Goal: Task Accomplishment & Management: Use online tool/utility

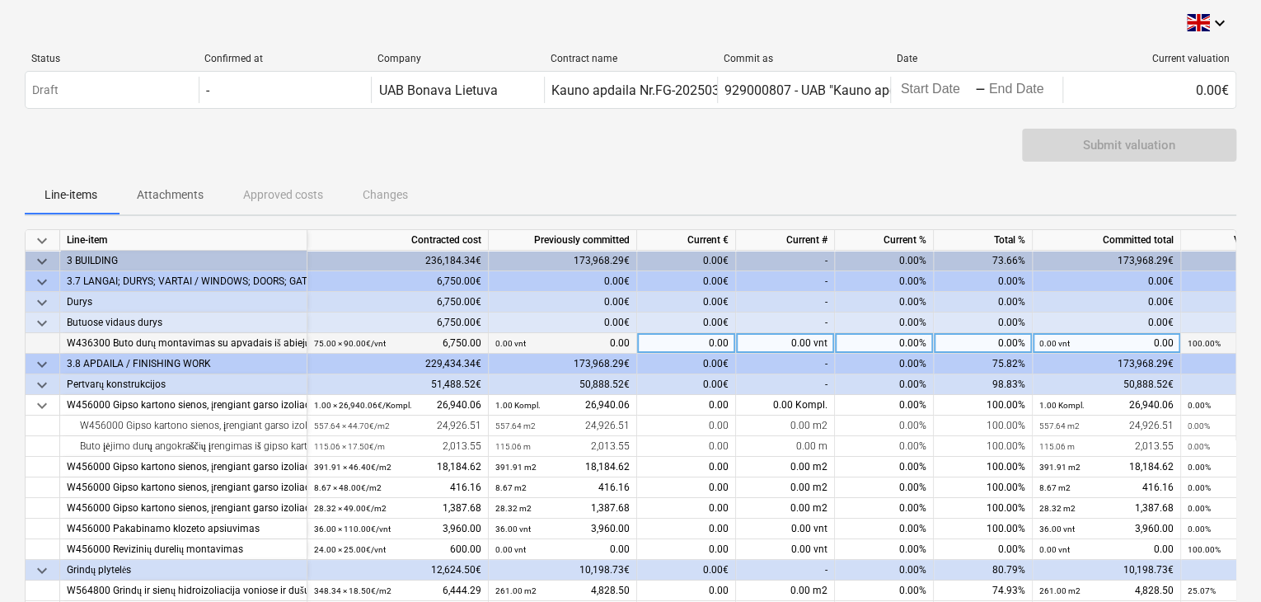
click at [688, 337] on div "0.00" at bounding box center [686, 343] width 99 height 21
type input "37"
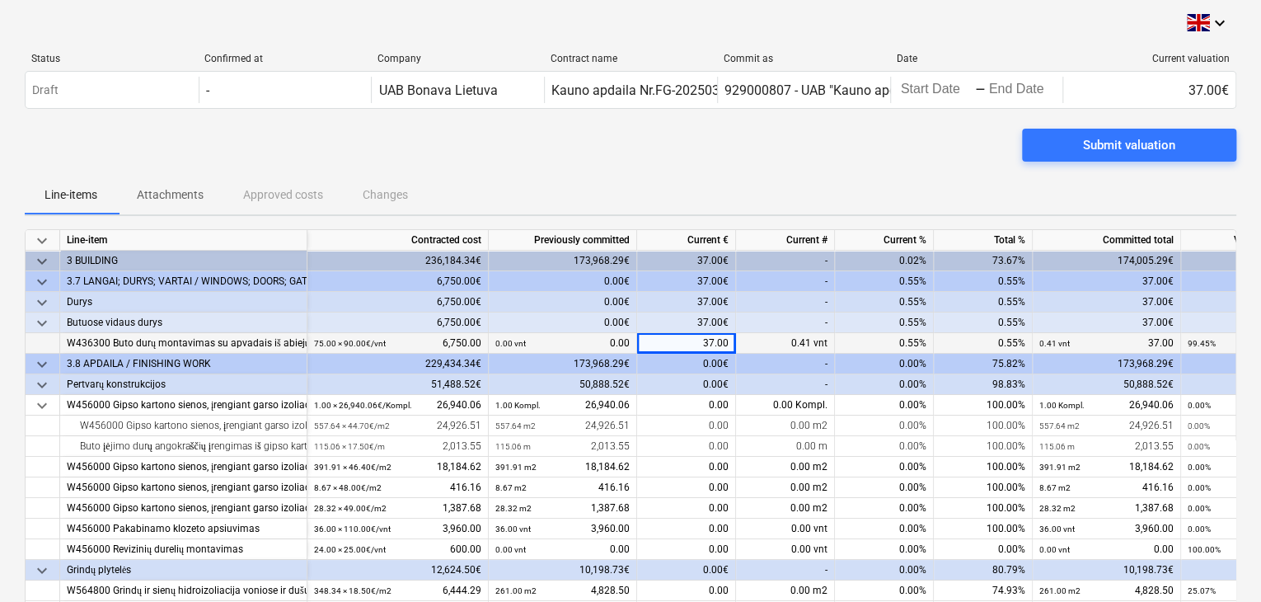
click at [701, 380] on div "0.00€" at bounding box center [686, 384] width 99 height 21
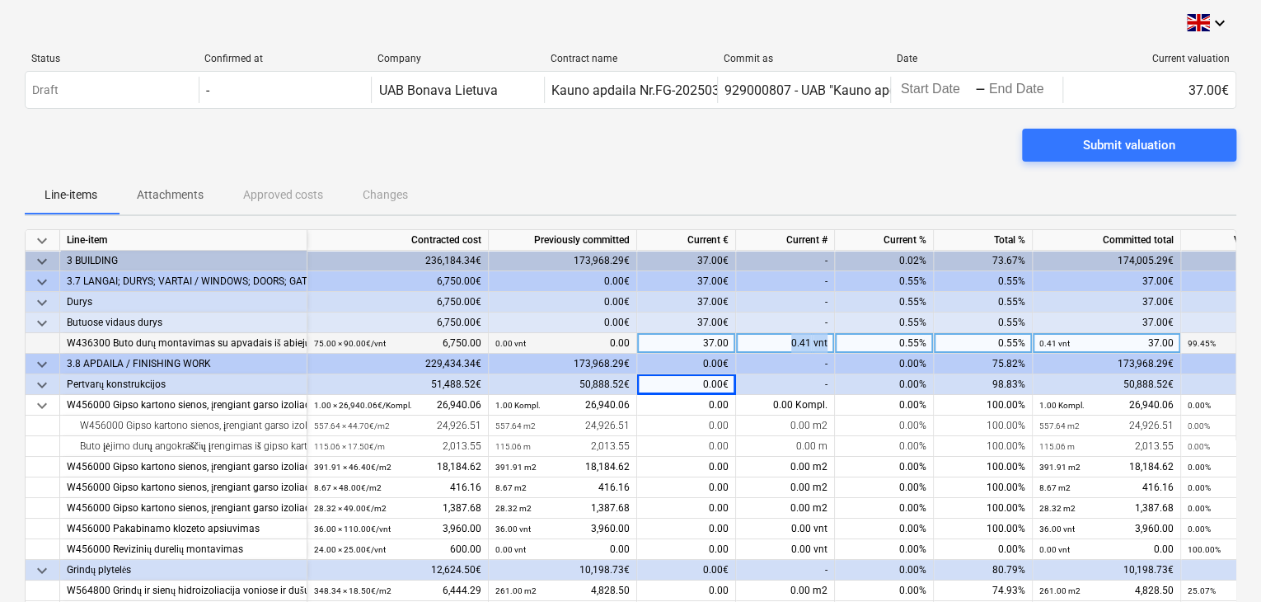
drag, startPoint x: 789, startPoint y: 337, endPoint x: 885, endPoint y: 345, distance: 96.8
click at [0, 0] on div "W436300 Buto durų montavimas su apvadais iš abiejų pusių 75.00 × 90.00€ / vnt 6…" at bounding box center [0, 0] width 0 height 0
drag, startPoint x: 689, startPoint y: 341, endPoint x: 979, endPoint y: 345, distance: 290.2
click at [0, 0] on div "W436300 Buto durų montavimas su apvadais iš abiejų pusių 75.00 × 90.00€ / vnt 6…" at bounding box center [0, 0] width 0 height 0
click at [696, 340] on div "37.00" at bounding box center [686, 343] width 99 height 21
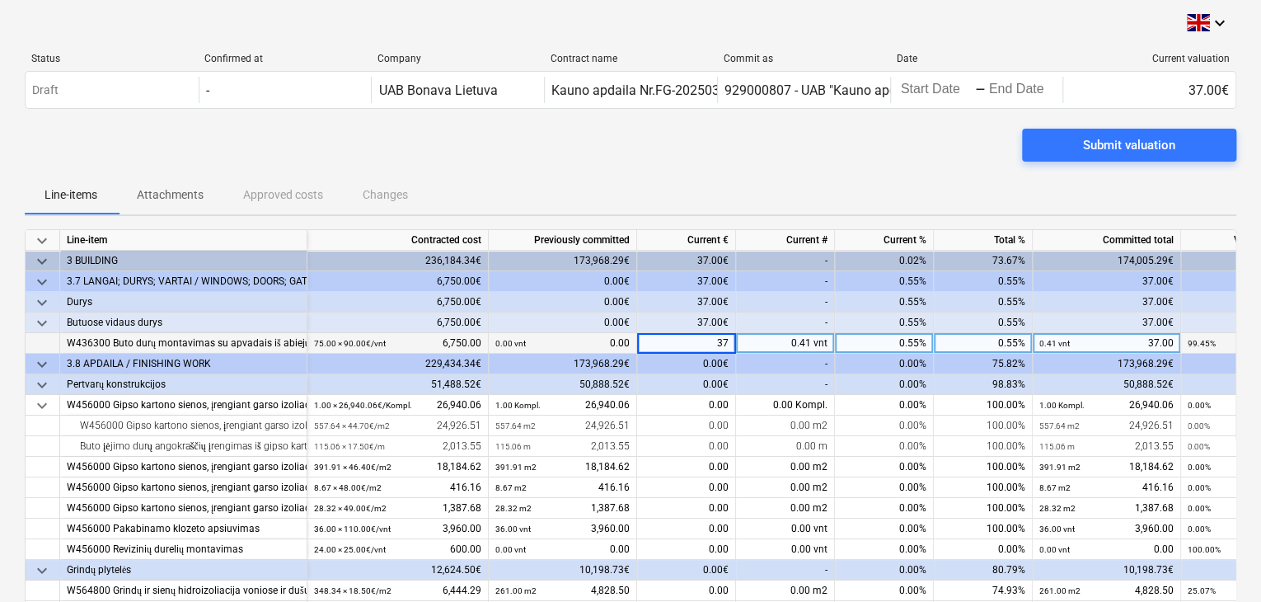
type input "0"
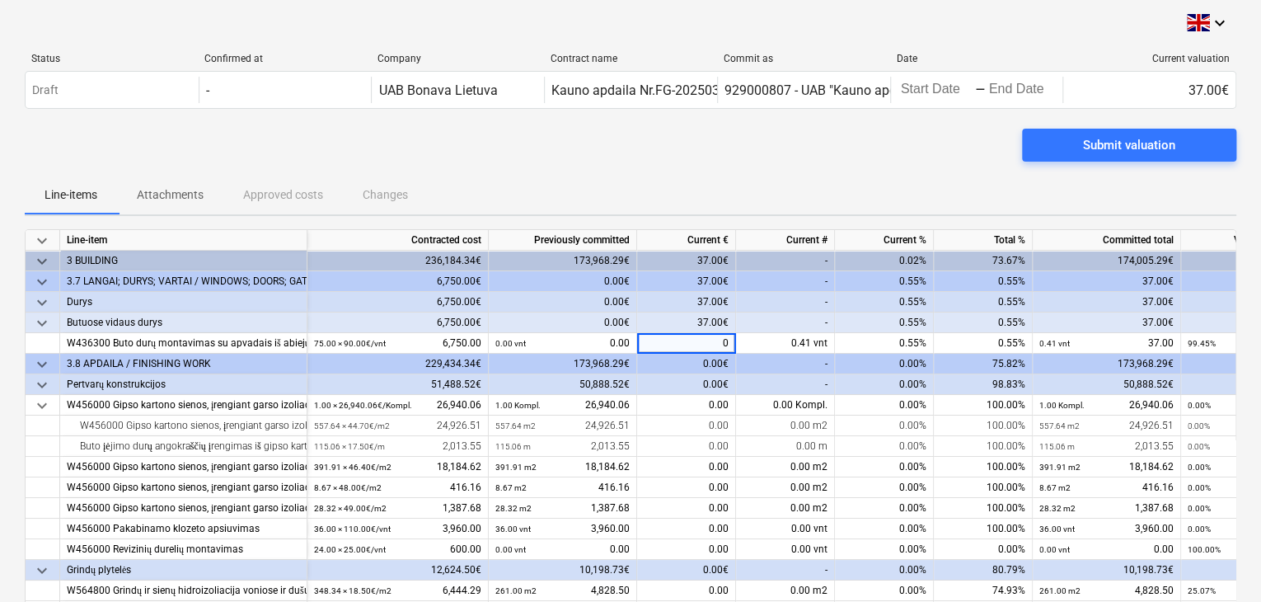
click at [793, 375] on div "-" at bounding box center [785, 384] width 99 height 21
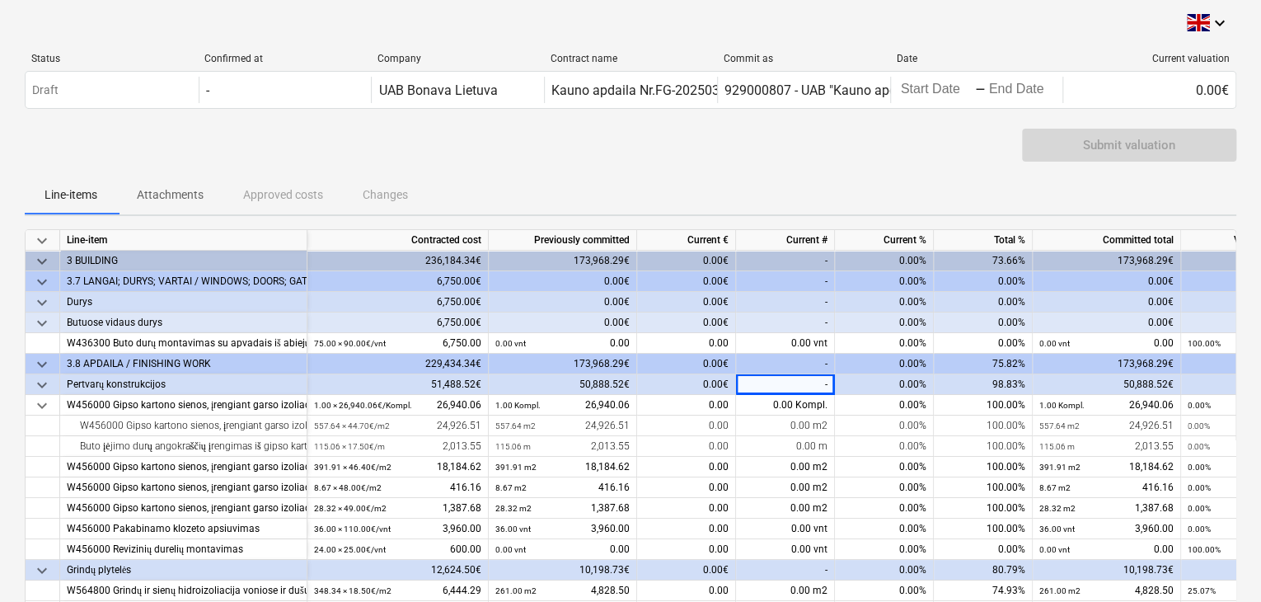
click at [795, 330] on div "-" at bounding box center [785, 322] width 99 height 21
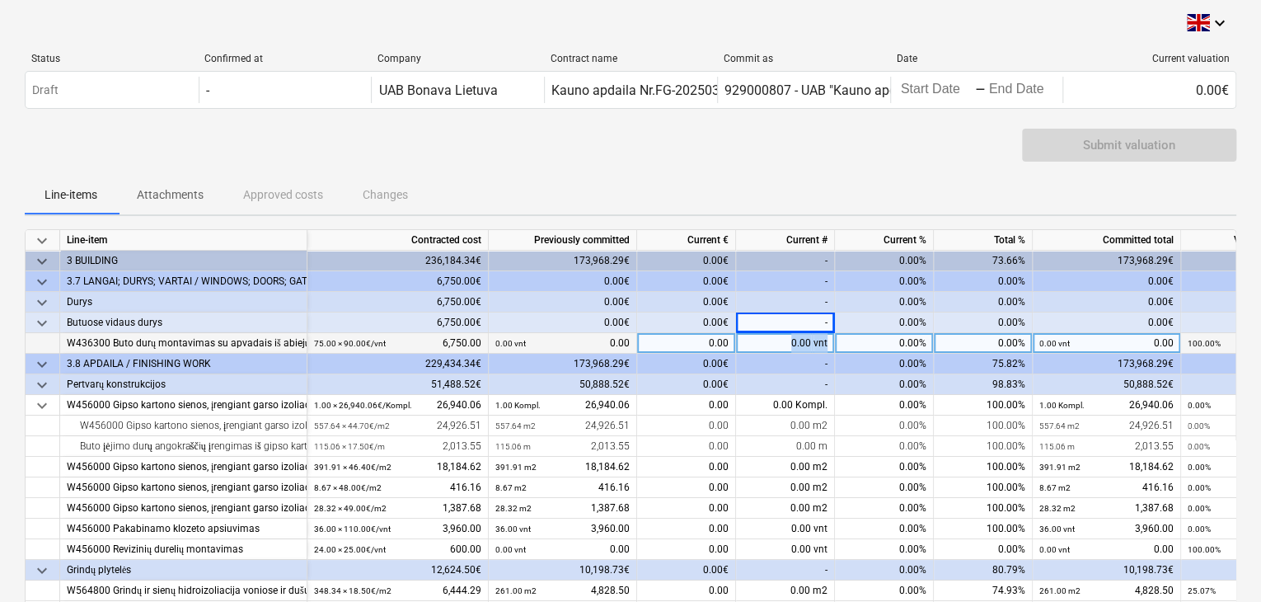
drag, startPoint x: 795, startPoint y: 340, endPoint x: 851, endPoint y: 345, distance: 56.3
click at [0, 0] on div "W436300 Buto durų montavimas su apvadais iš abiejų pusių 75.00 × 90.00€ / vnt 6…" at bounding box center [0, 0] width 0 height 0
click at [776, 345] on div "0.00 vnt" at bounding box center [785, 343] width 99 height 21
click at [819, 346] on input at bounding box center [785, 343] width 98 height 20
type input "37"
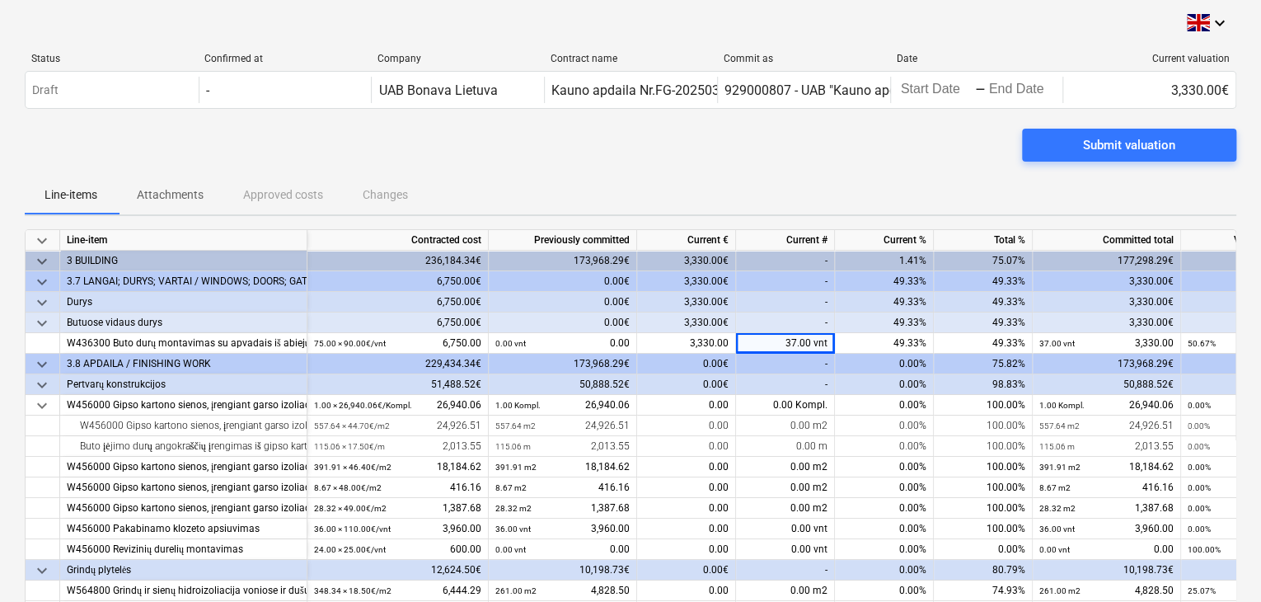
click at [824, 370] on div "-" at bounding box center [785, 364] width 99 height 21
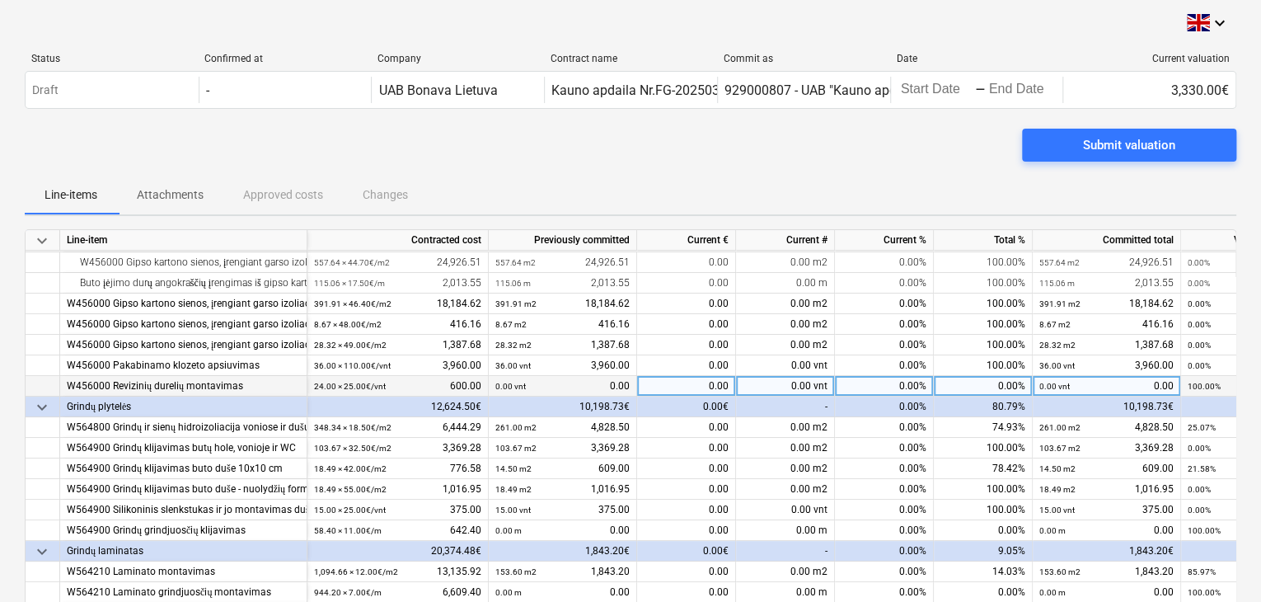
scroll to position [165, 0]
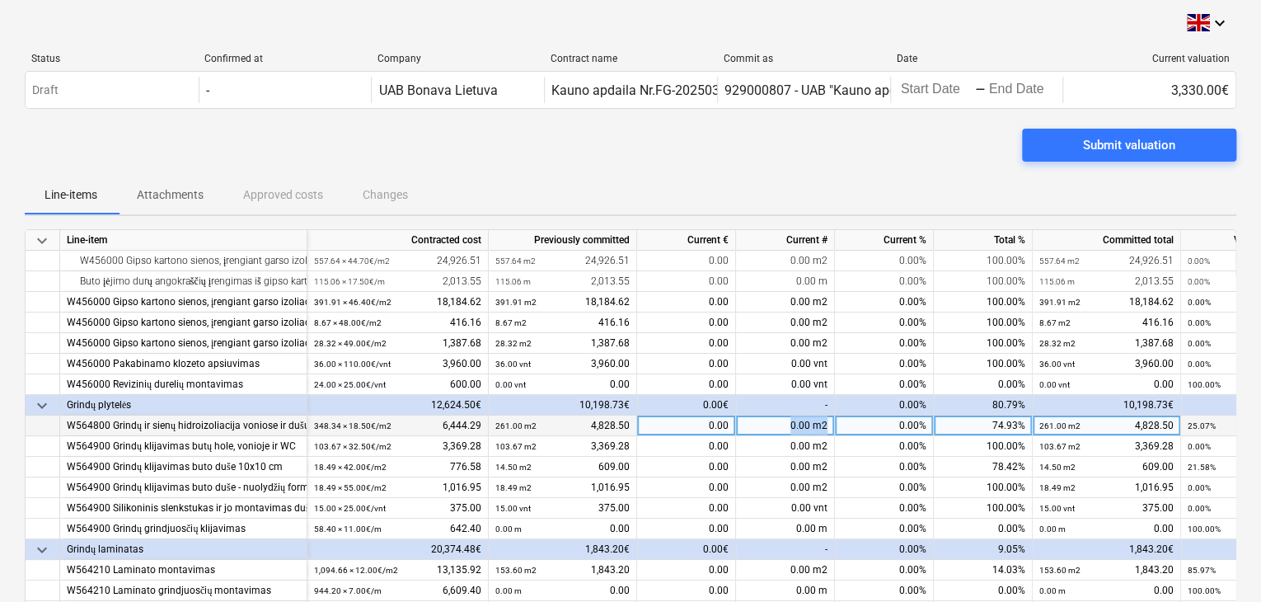
drag, startPoint x: 780, startPoint y: 424, endPoint x: 855, endPoint y: 427, distance: 75.1
click at [0, 0] on div "W564800 Grindų ir sienų hidroizoliacija voniose ir dušuose, šilumos punkte ir e…" at bounding box center [0, 0] width 0 height 0
click at [798, 416] on div "0.00 m2" at bounding box center [785, 425] width 99 height 21
type input "87.34"
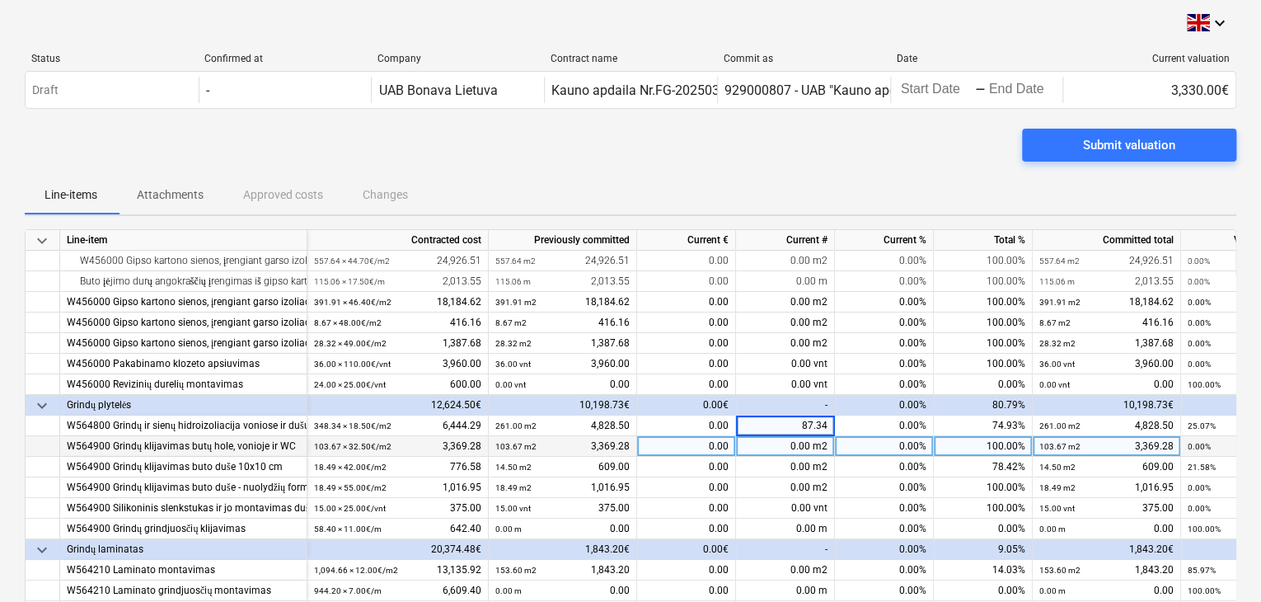
click at [797, 441] on div "0.00 m2" at bounding box center [785, 446] width 99 height 21
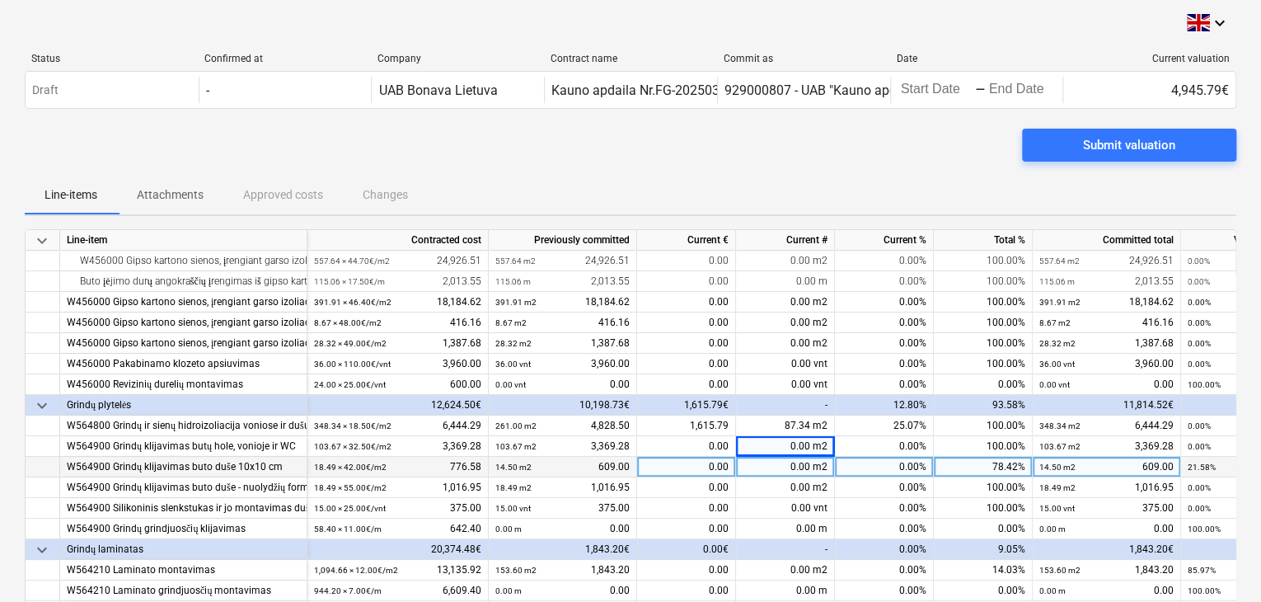
click at [801, 468] on div "0.00 m2" at bounding box center [785, 467] width 99 height 21
type input "3.99"
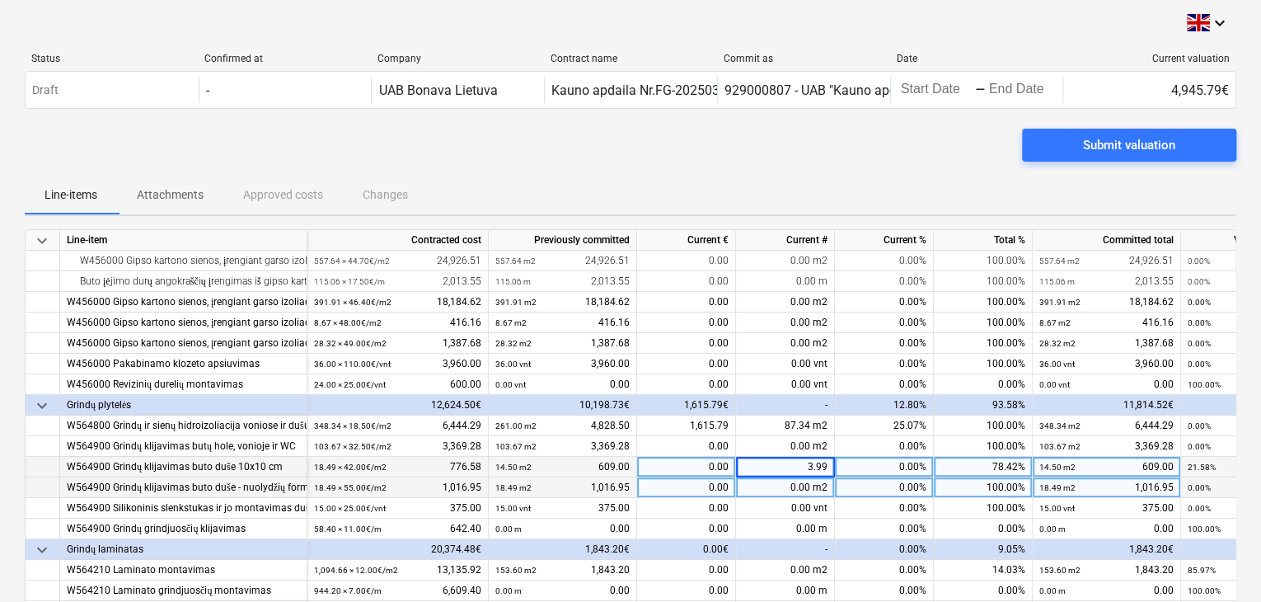
click at [797, 487] on div "0.00 m2" at bounding box center [785, 487] width 99 height 21
drag, startPoint x: 787, startPoint y: 485, endPoint x: 876, endPoint y: 489, distance: 89.1
click at [0, 0] on div "W564900 Grindų klijavimas buto duše - nuolydžių formavimas 18.49 × 55.00€ / m2 …" at bounding box center [0, 0] width 0 height 0
type input "1"
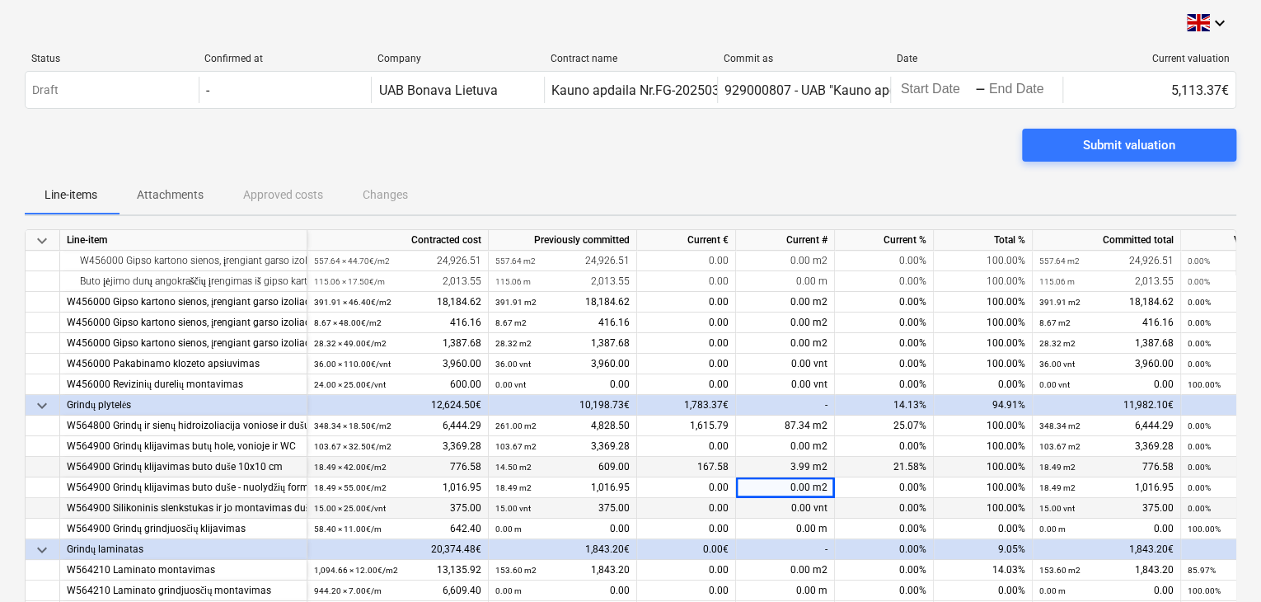
click at [772, 505] on div "0.00 vnt" at bounding box center [785, 508] width 99 height 21
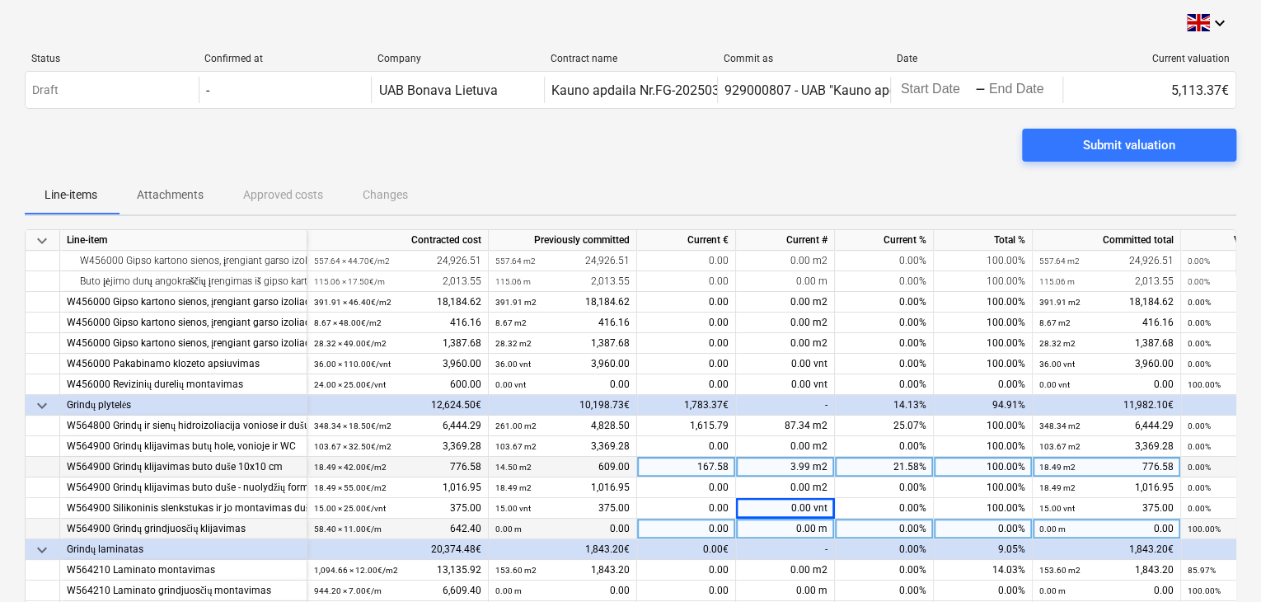
click at [790, 530] on div "0.00 m" at bounding box center [785, 528] width 99 height 21
type input "58.40"
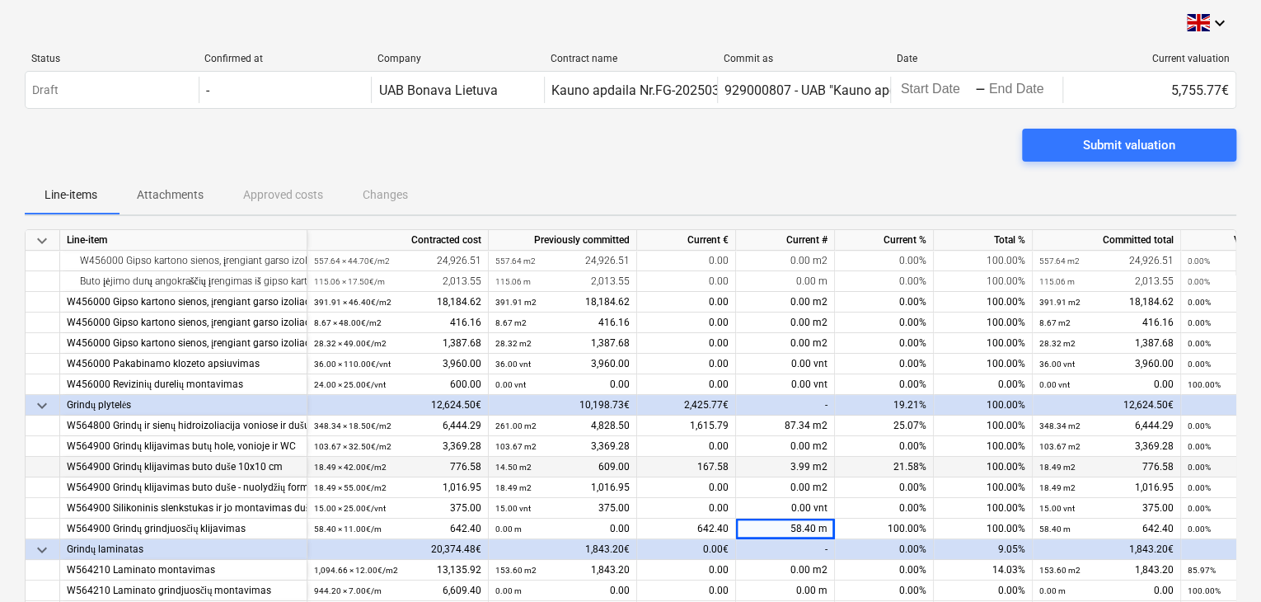
click at [797, 546] on div "-" at bounding box center [785, 549] width 99 height 21
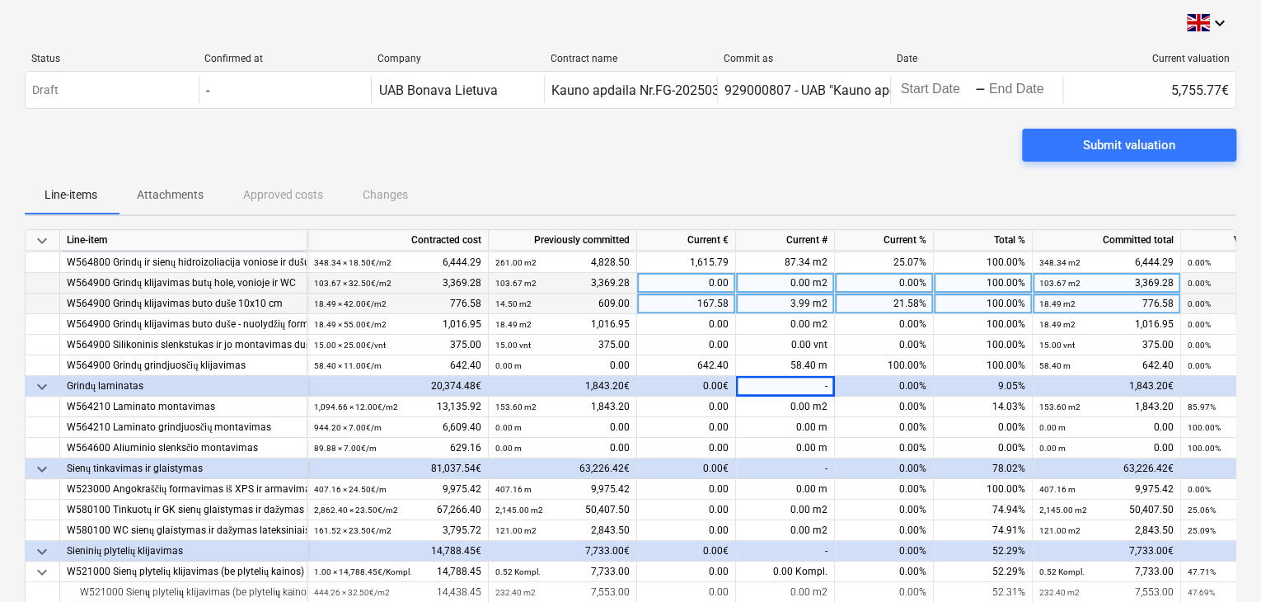
scroll to position [330, 0]
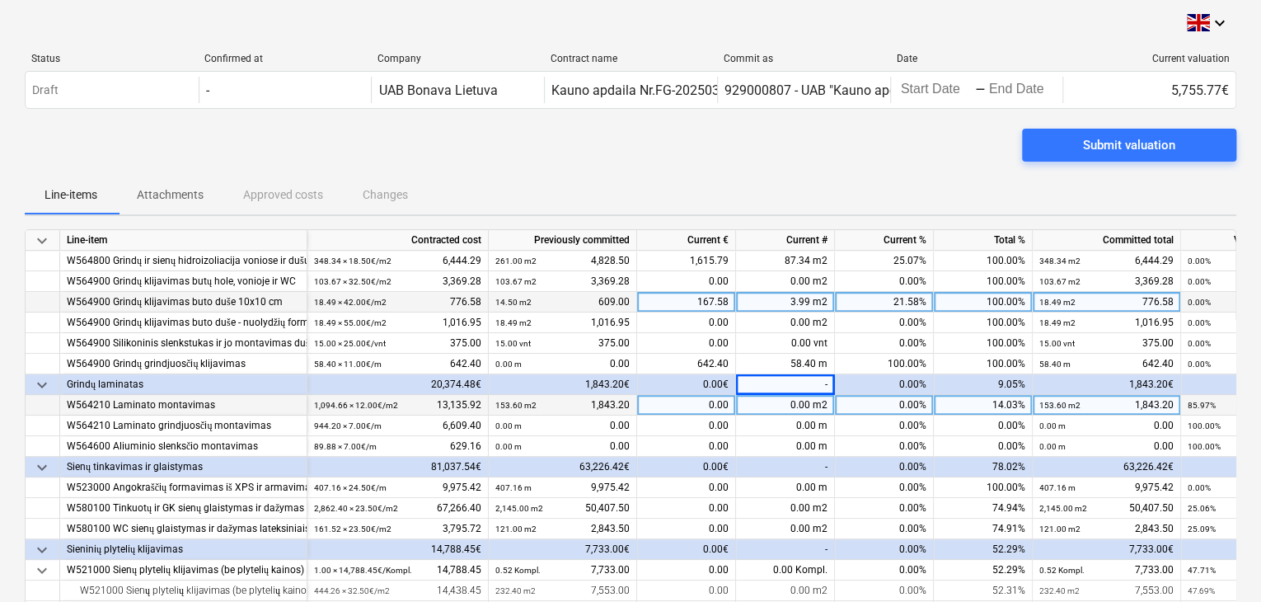
click at [790, 407] on div "0.00 m2" at bounding box center [785, 405] width 99 height 21
drag, startPoint x: 790, startPoint y: 407, endPoint x: 861, endPoint y: 412, distance: 70.2
click at [0, 0] on div "W564210 Laminato montavimas 1,094.66 × 12.00€ / m2 13,135.92 153.60 m2 1,843.20…" at bounding box center [0, 0] width 0 height 0
click at [802, 407] on div "0.00 m2" at bounding box center [785, 405] width 99 height 21
type input "550"
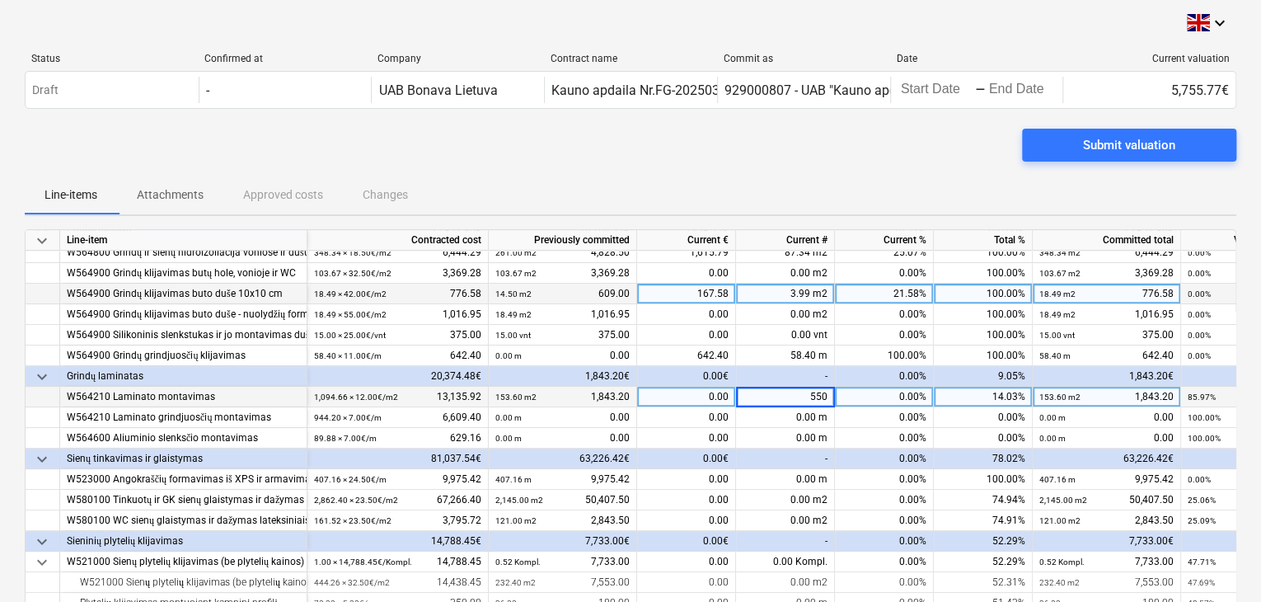
scroll to position [412, 0]
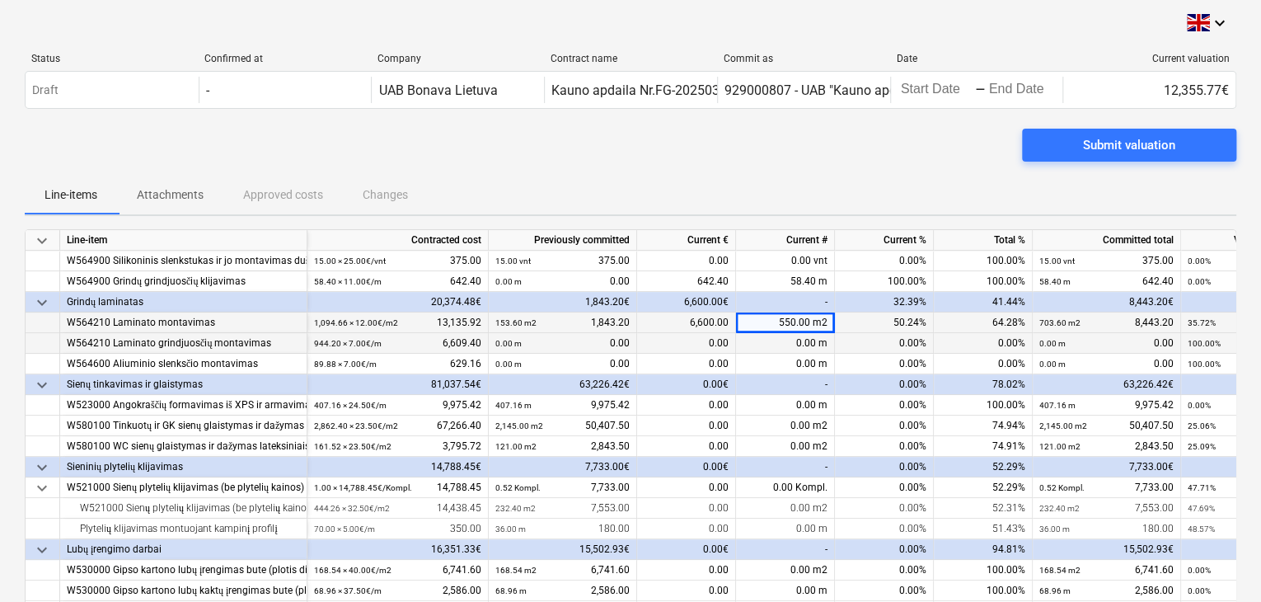
click at [790, 347] on div "0.00 m" at bounding box center [785, 343] width 99 height 21
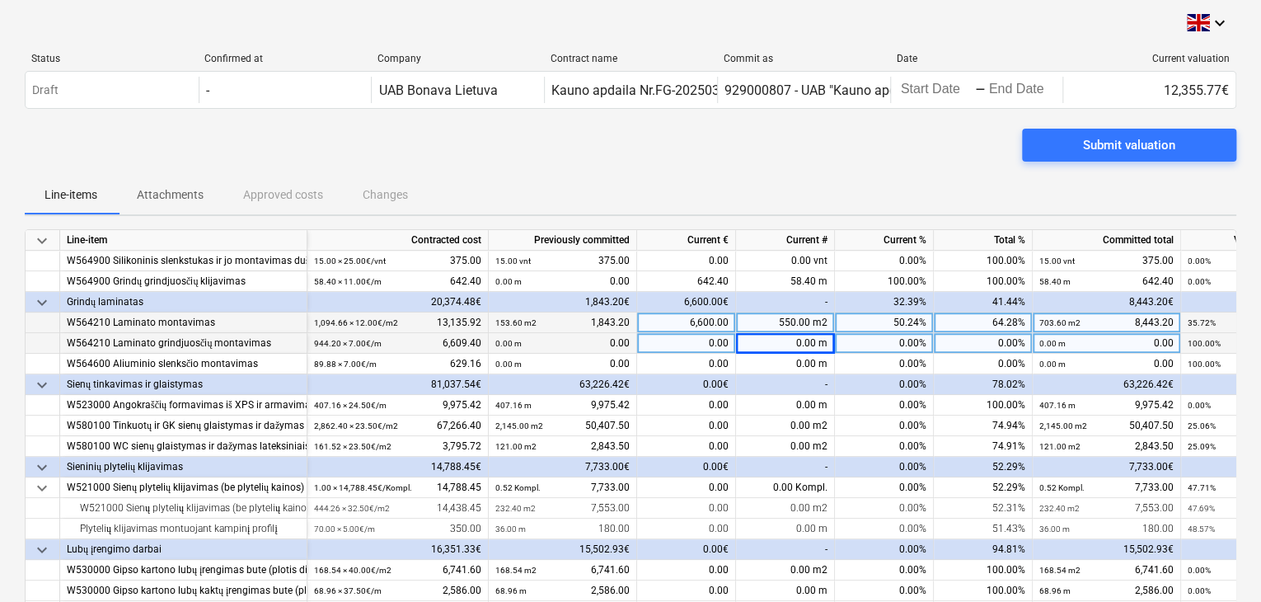
click at [809, 340] on div "0.00 m" at bounding box center [785, 343] width 99 height 21
type input "420"
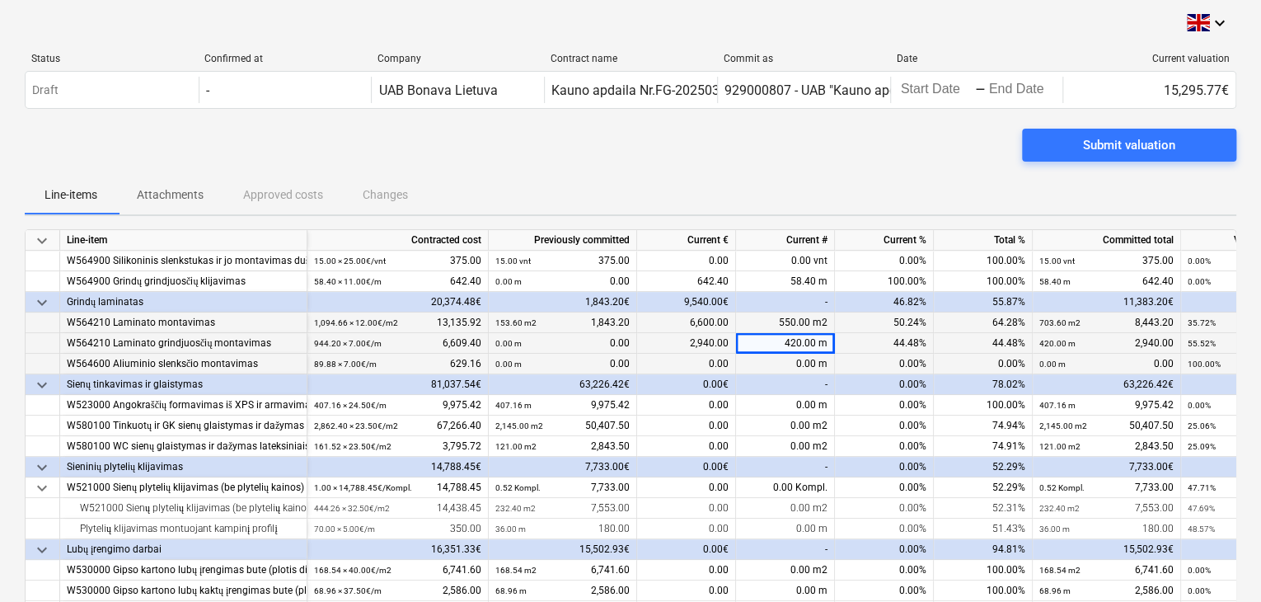
click at [804, 363] on div "0.00 m" at bounding box center [785, 364] width 99 height 21
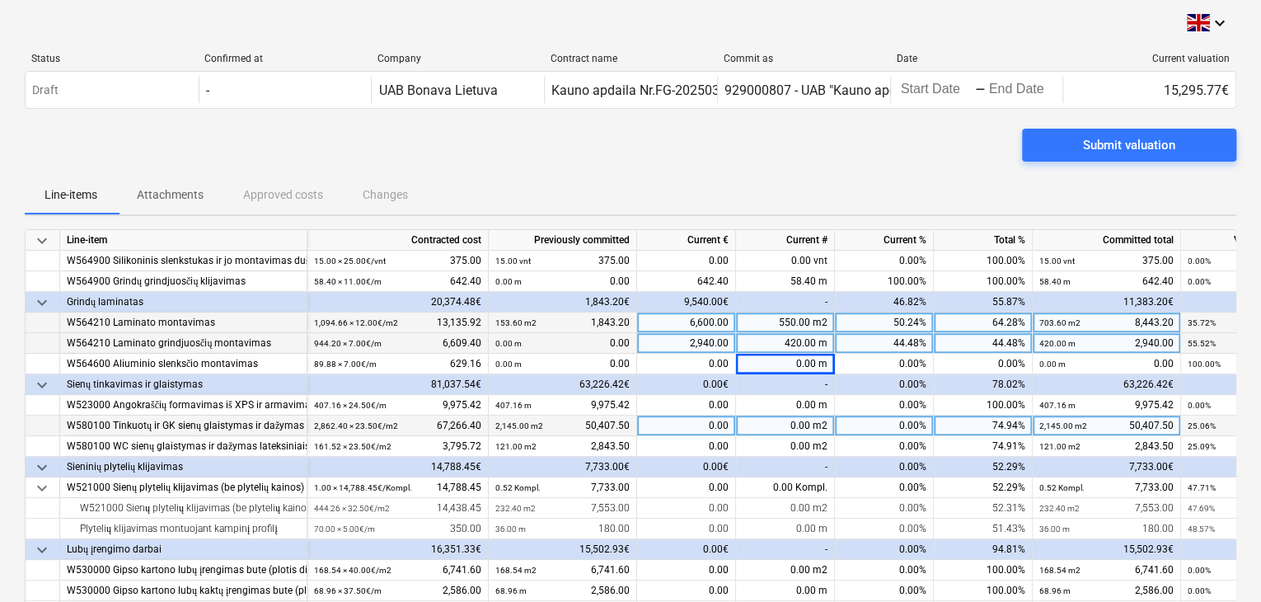
click at [778, 420] on div "0.00 m2" at bounding box center [785, 425] width 99 height 21
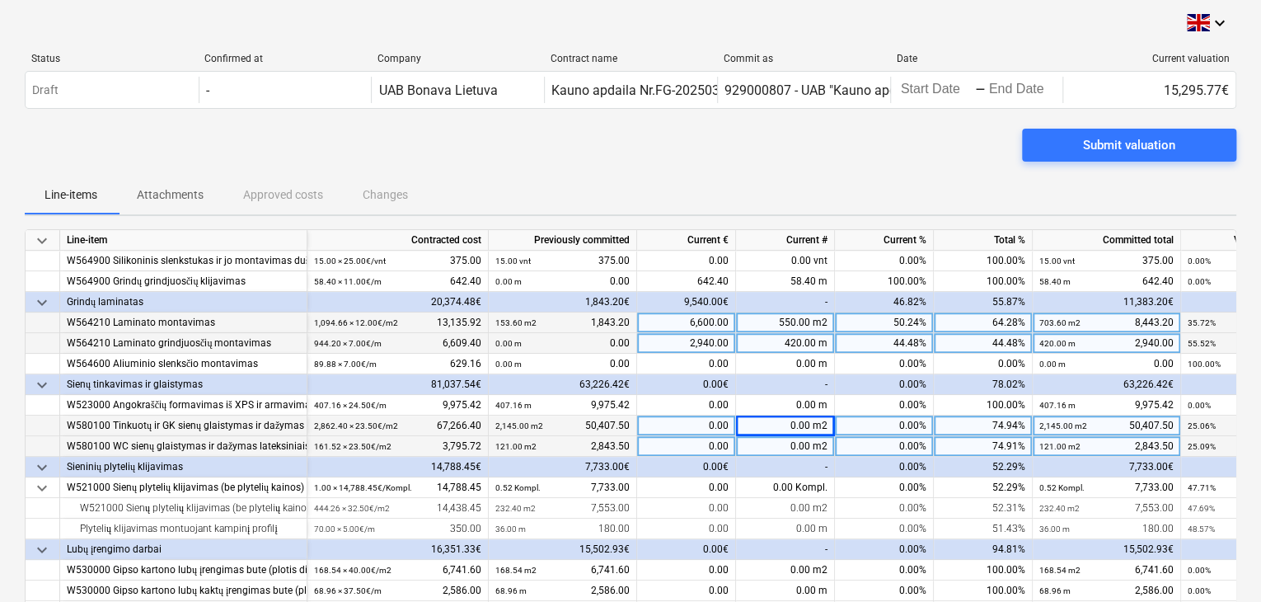
click at [777, 443] on div "0.00 m2" at bounding box center [785, 446] width 99 height 21
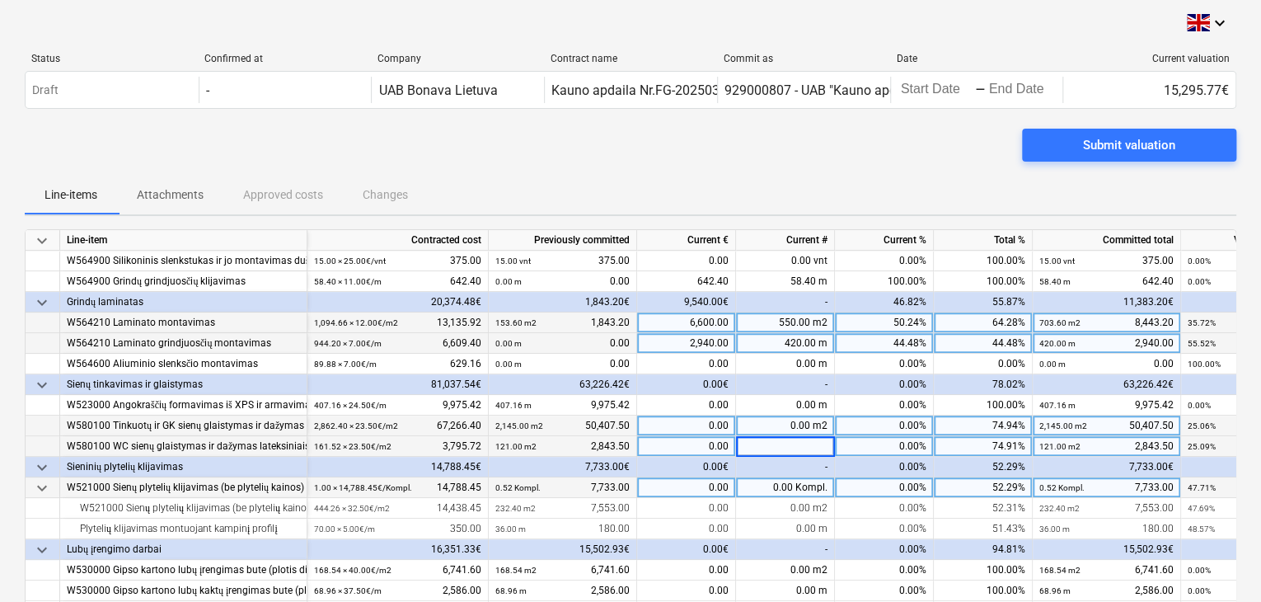
click at [765, 482] on div "0.00 Kompl." at bounding box center [785, 487] width 99 height 21
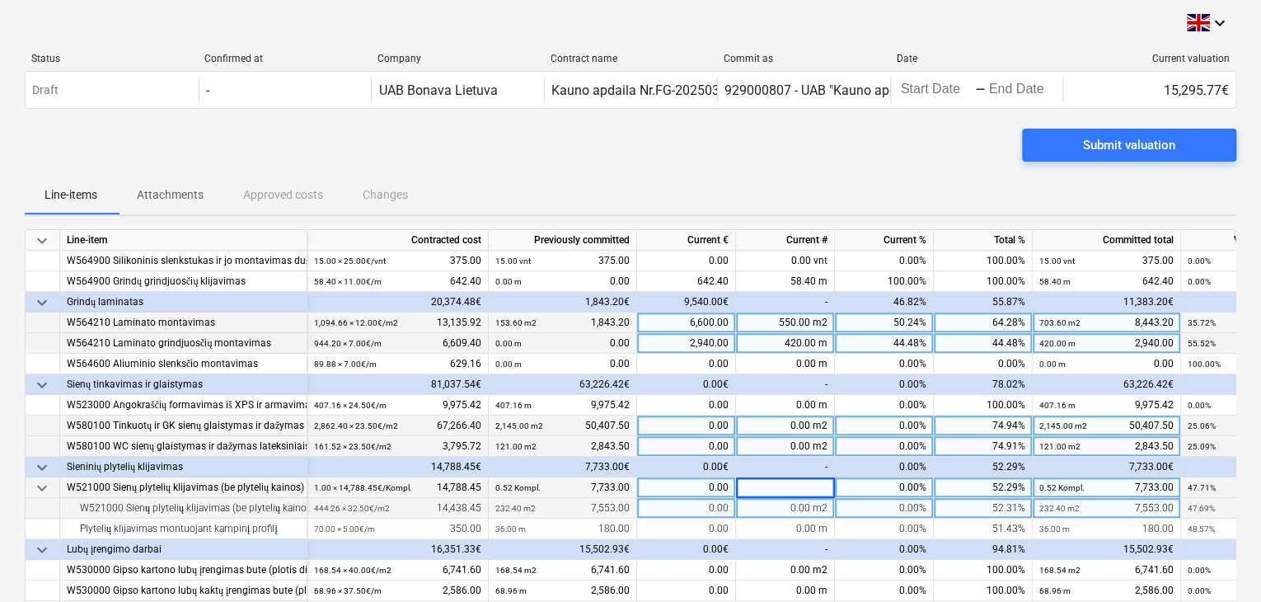
click at [788, 512] on div "0.00 m2" at bounding box center [785, 508] width 99 height 21
type input "211.86"
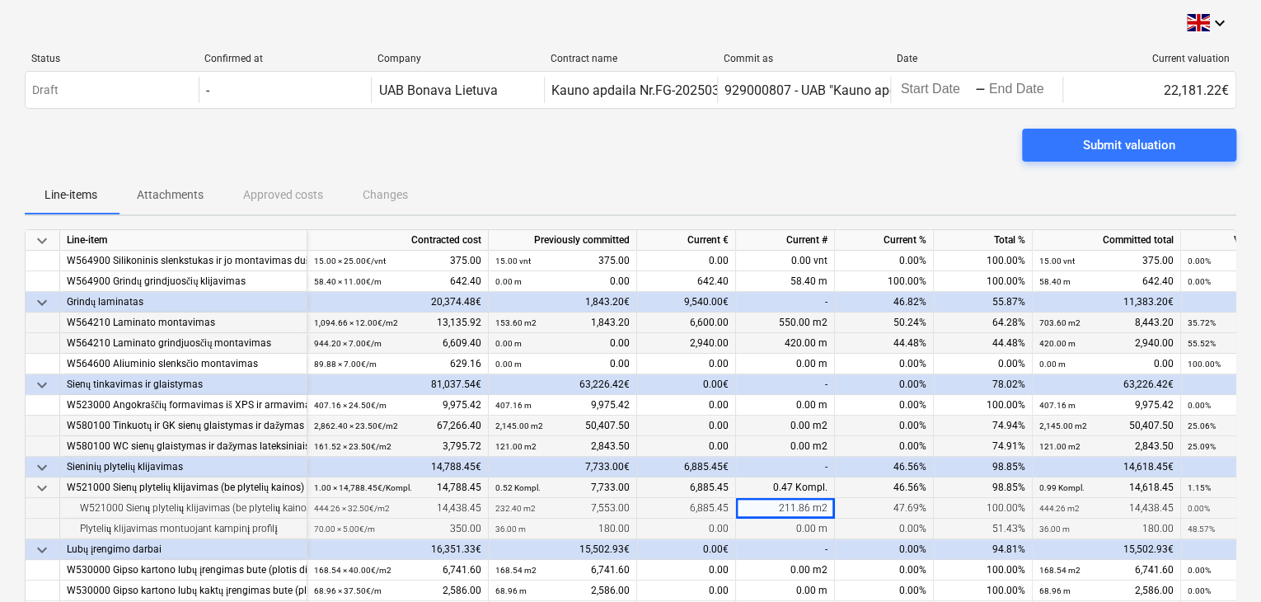
click at [748, 535] on div "0.00 m" at bounding box center [785, 528] width 99 height 21
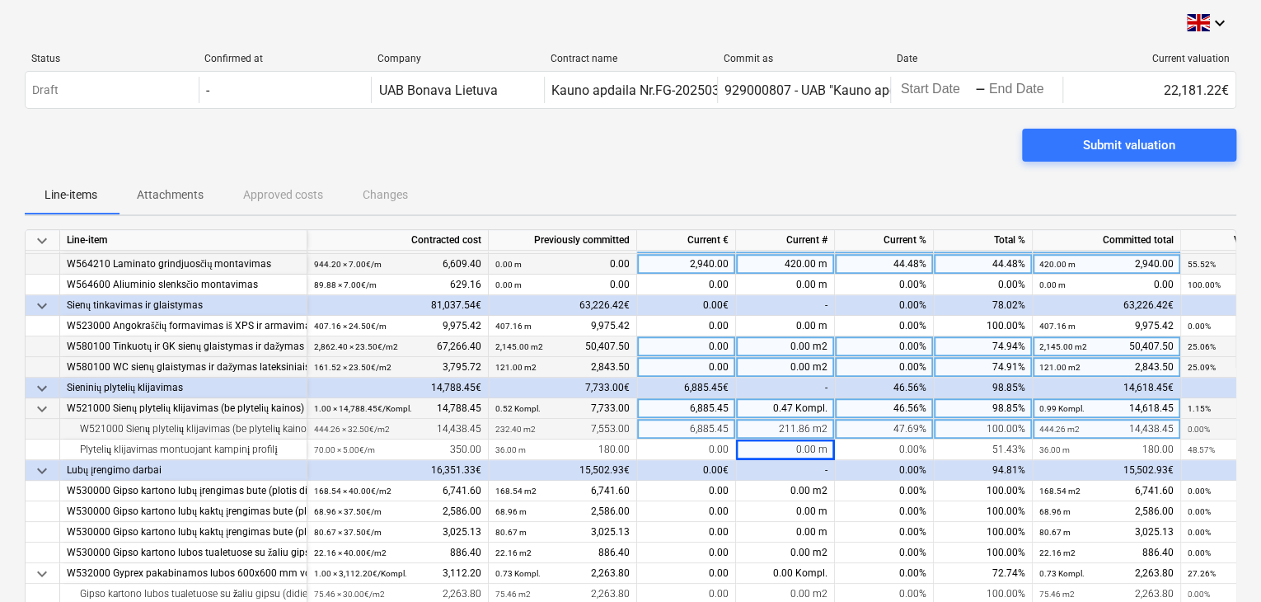
scroll to position [495, 0]
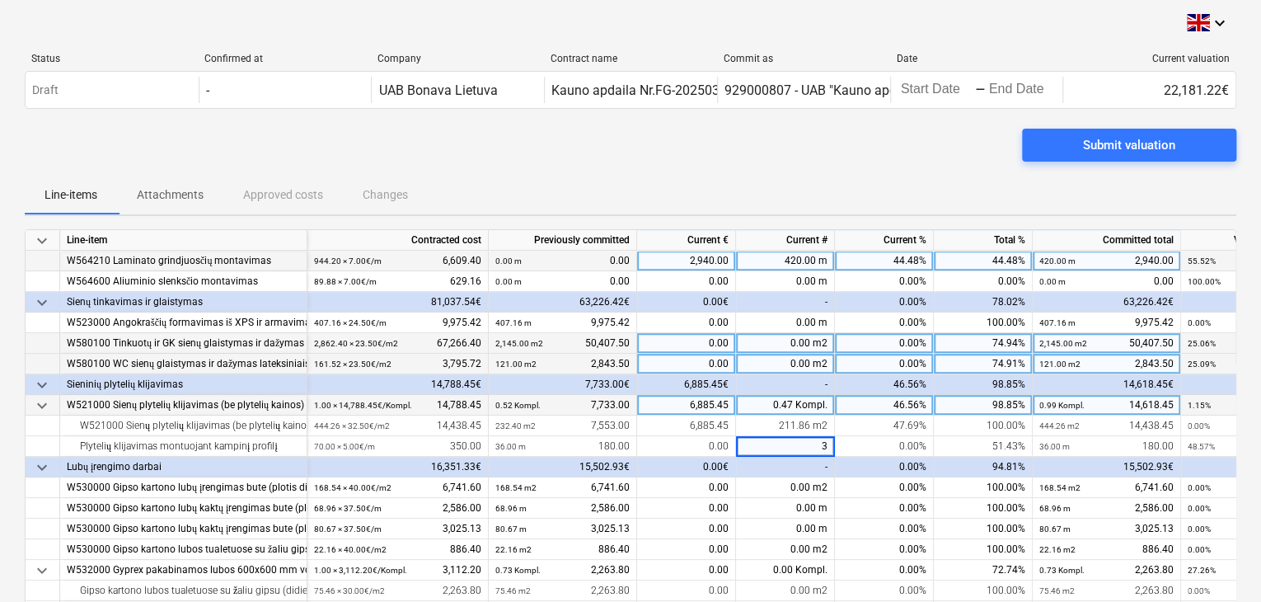
type input "34"
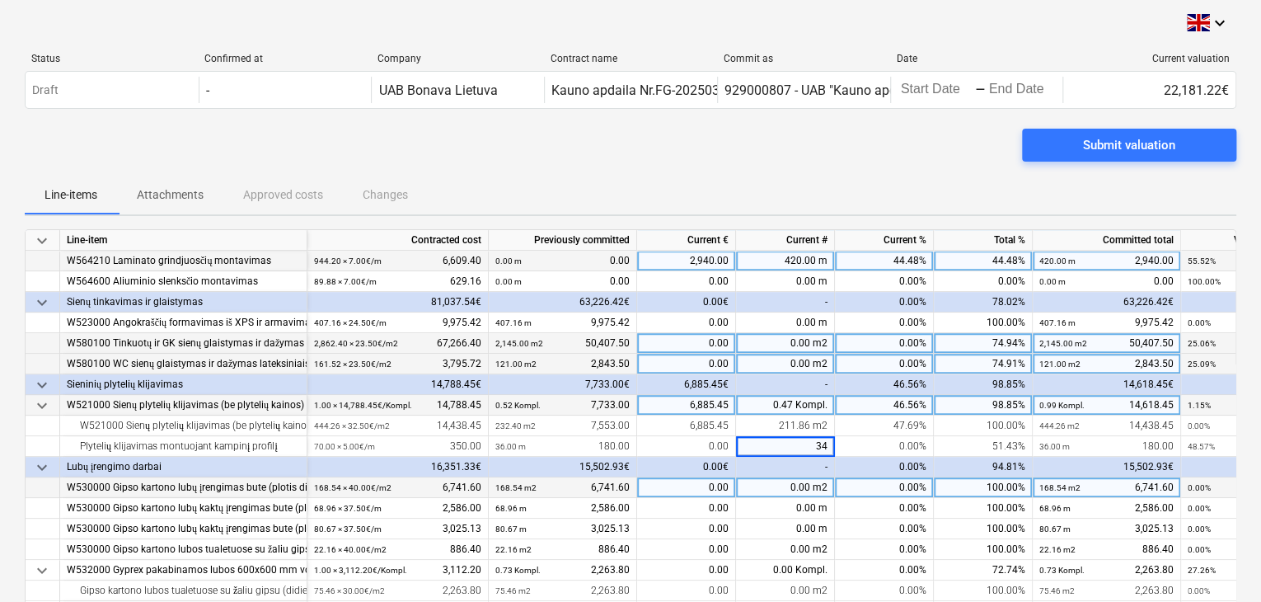
click at [796, 482] on div "0.00 m2" at bounding box center [785, 487] width 99 height 21
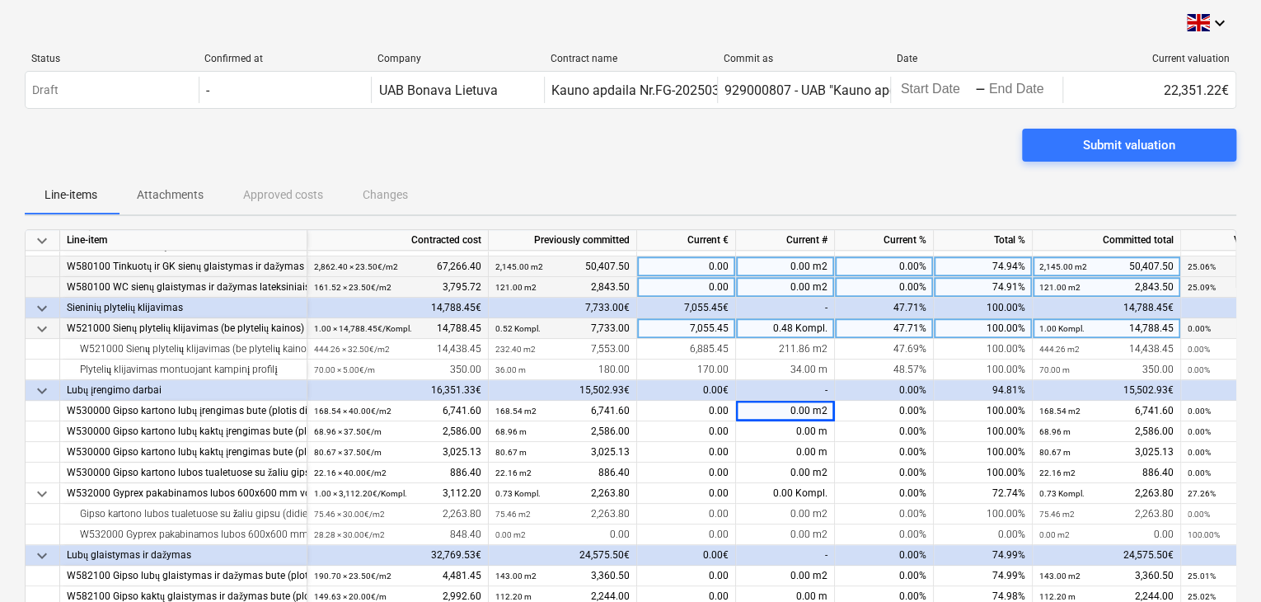
scroll to position [577, 0]
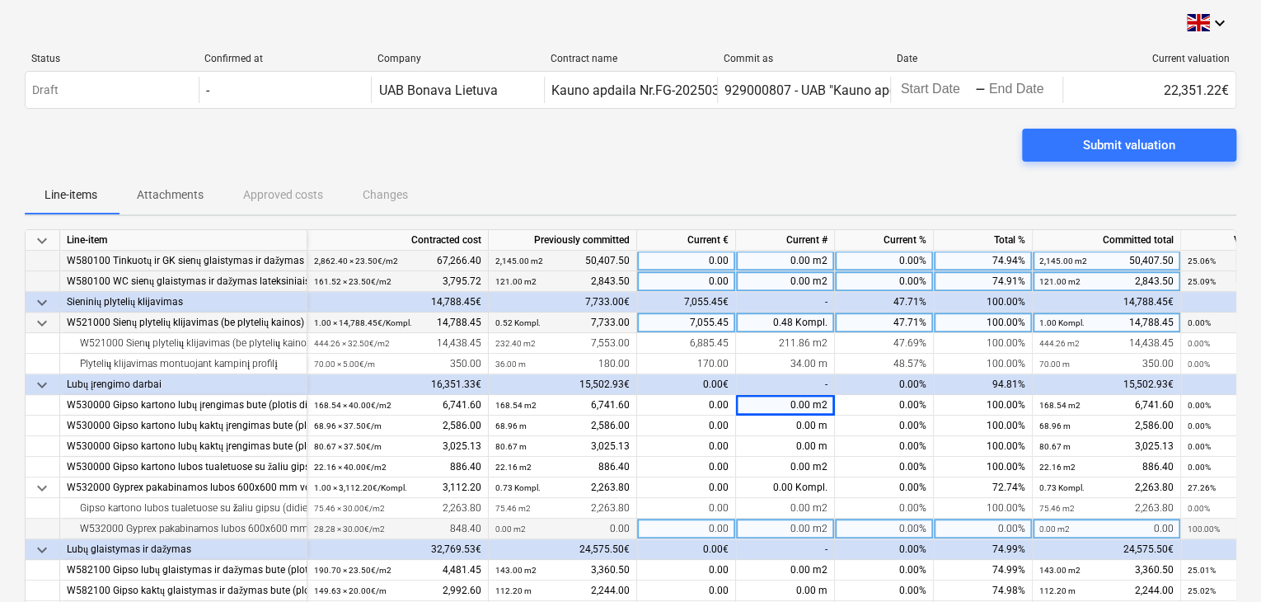
click at [762, 518] on div "0.00 m2" at bounding box center [785, 528] width 99 height 21
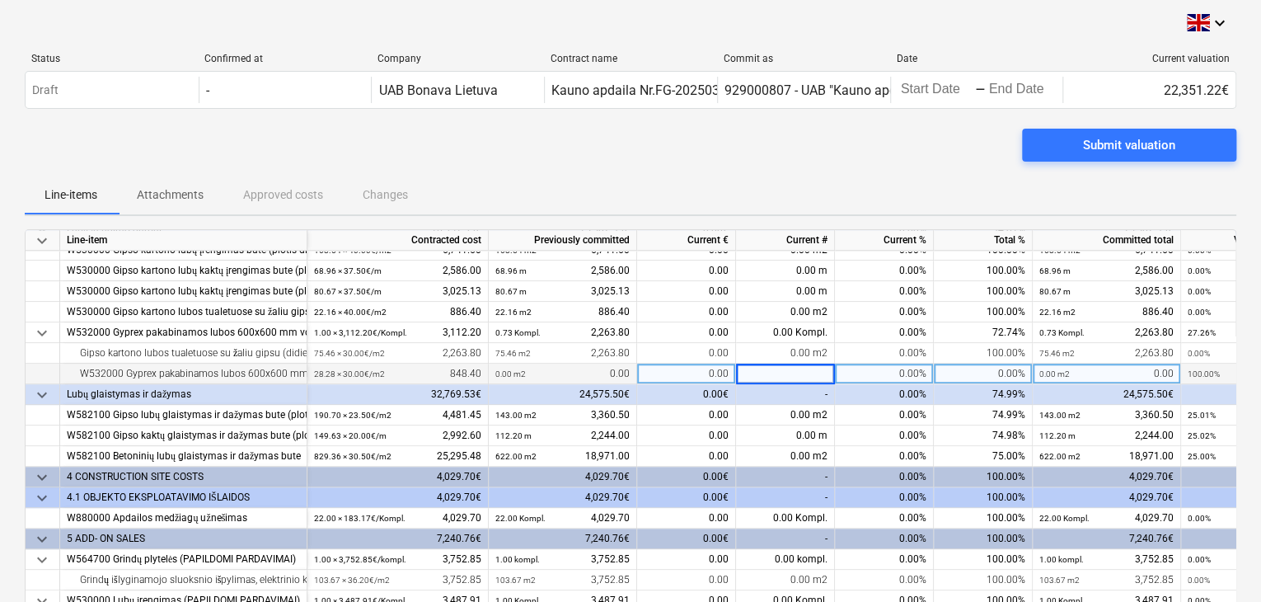
scroll to position [742, 0]
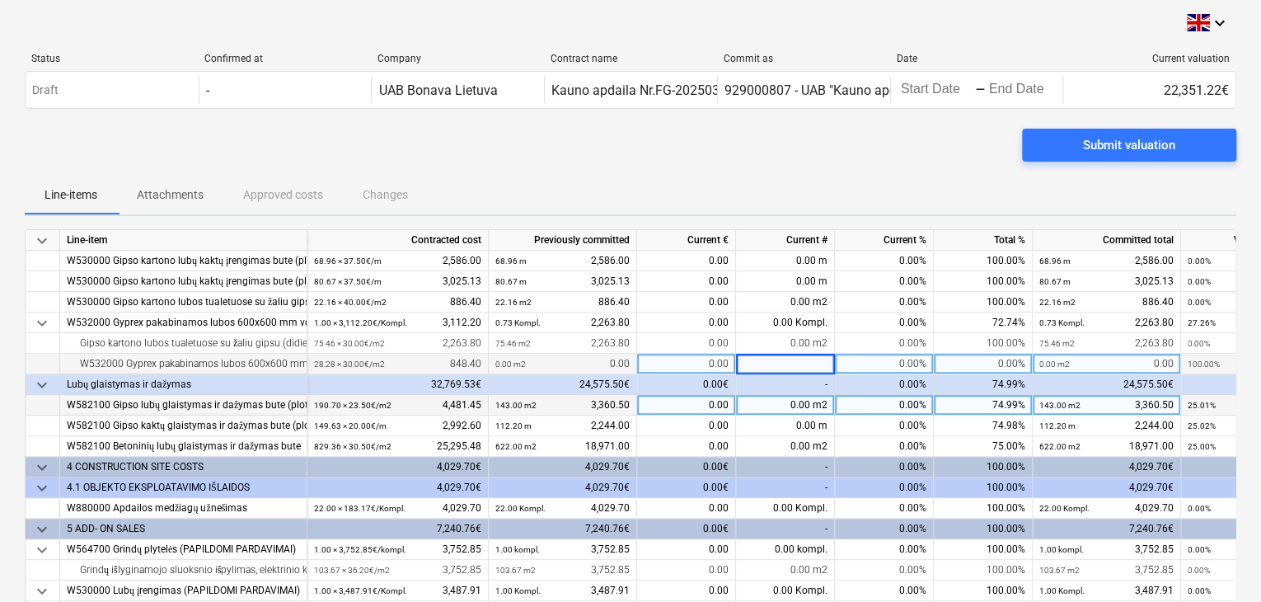
click at [791, 409] on div "0.00 m2" at bounding box center [785, 405] width 99 height 21
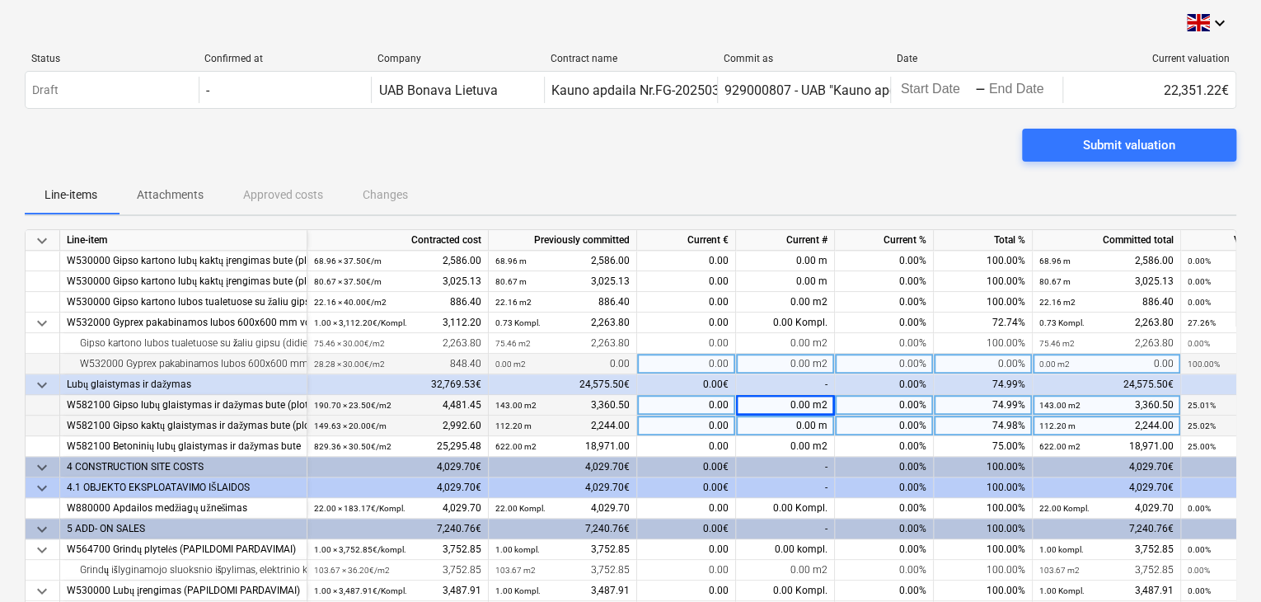
click at [795, 426] on div "0.00 m" at bounding box center [785, 425] width 99 height 21
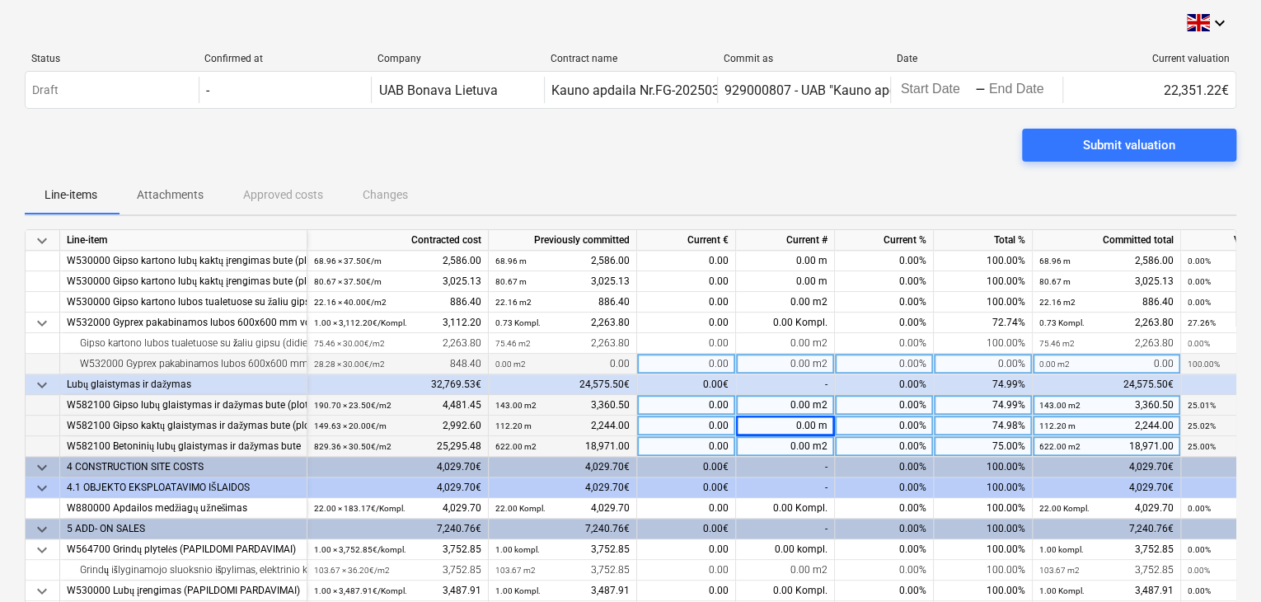
click at [788, 449] on div "0.00 m2" at bounding box center [785, 446] width 99 height 21
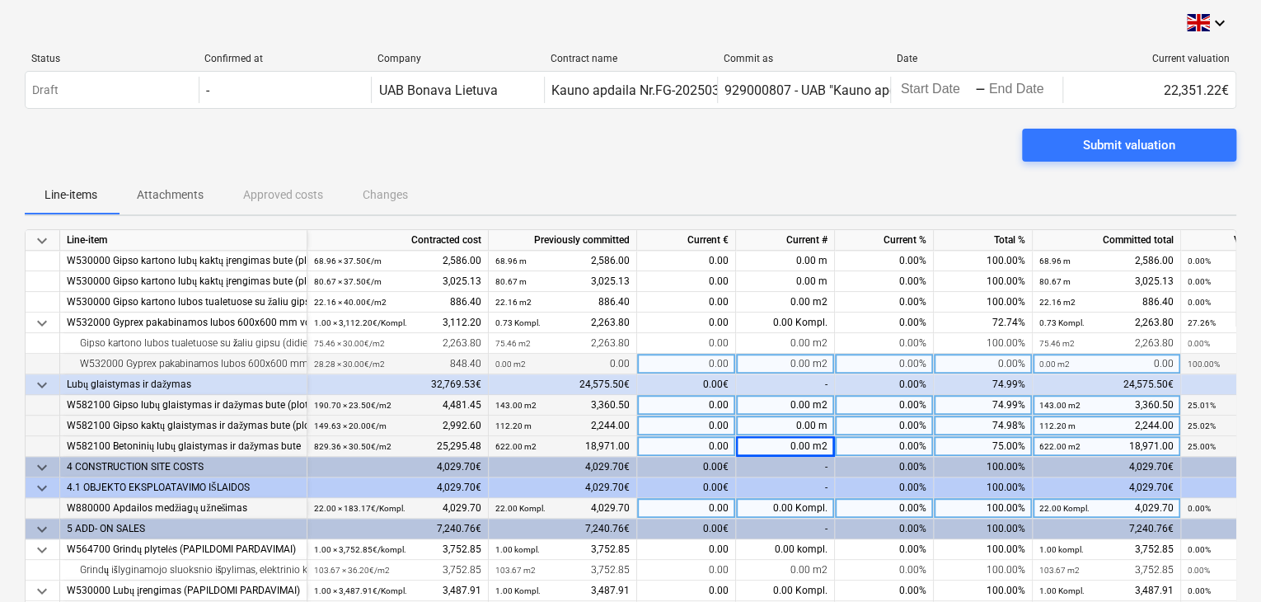
click at [786, 507] on div "0.00 Kompl." at bounding box center [785, 508] width 99 height 21
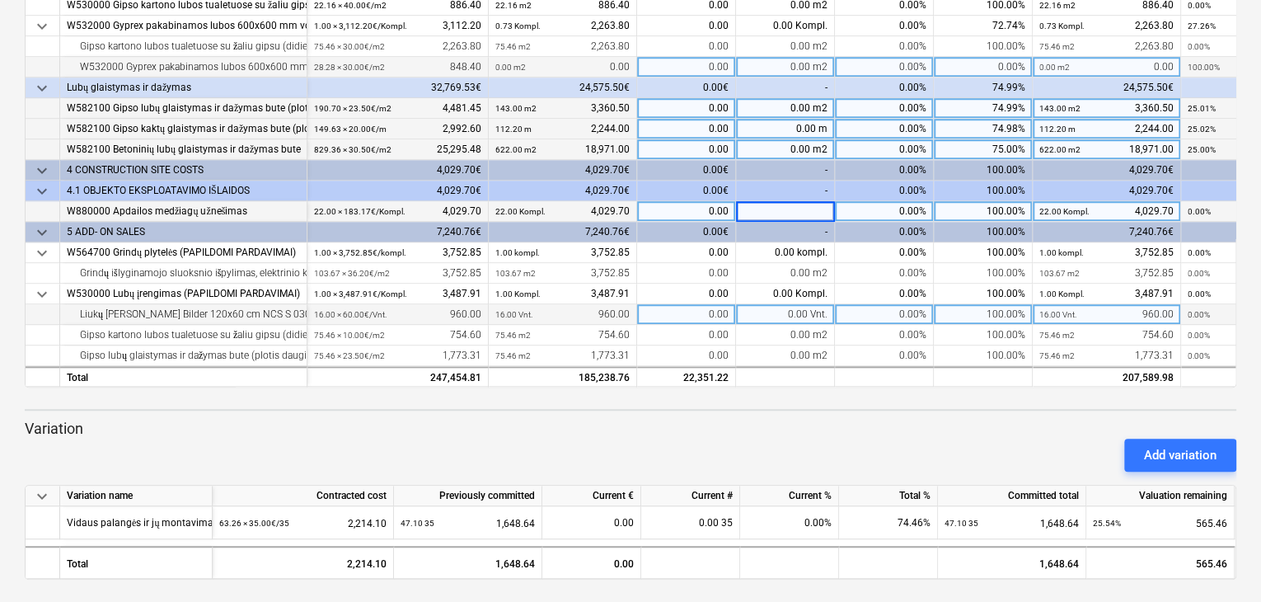
scroll to position [267, 0]
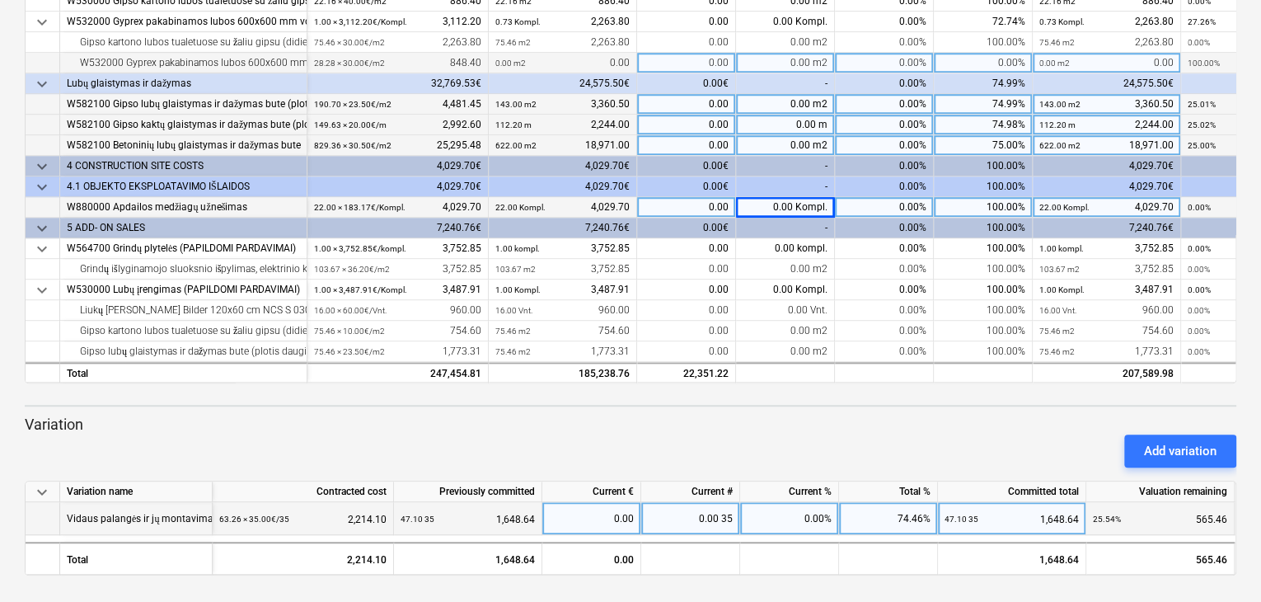
click at [755, 516] on div "0.00%" at bounding box center [789, 518] width 99 height 33
click at [724, 517] on div "0.00 35" at bounding box center [690, 518] width 99 height 33
type input "16.16"
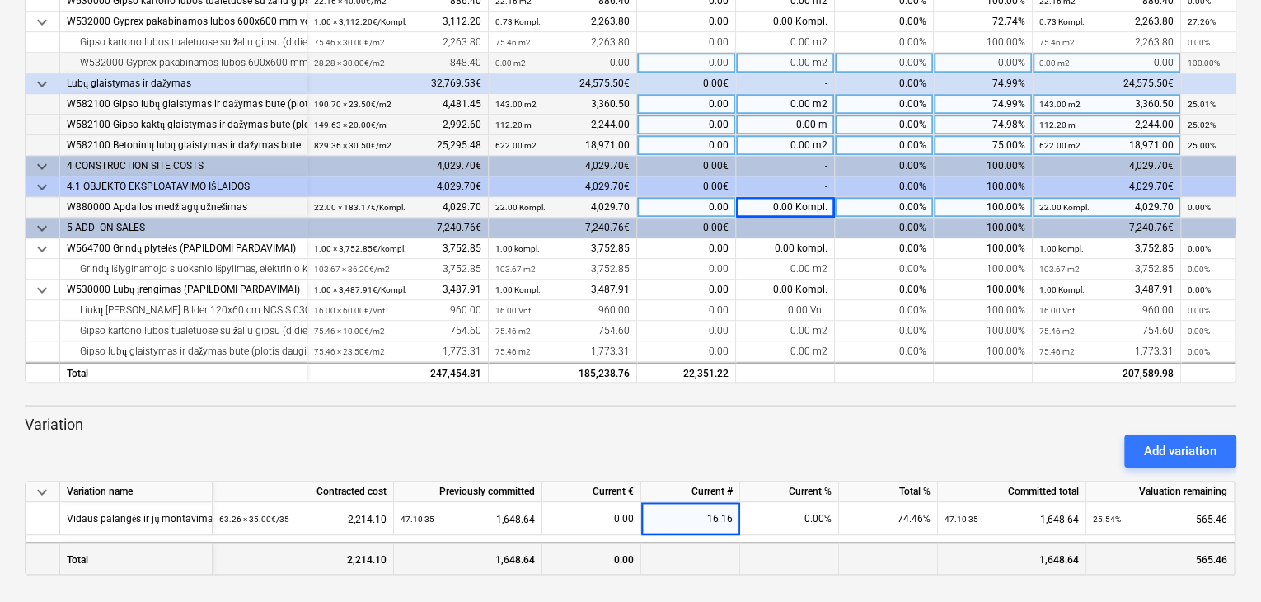
click at [704, 552] on div at bounding box center [690, 558] width 99 height 33
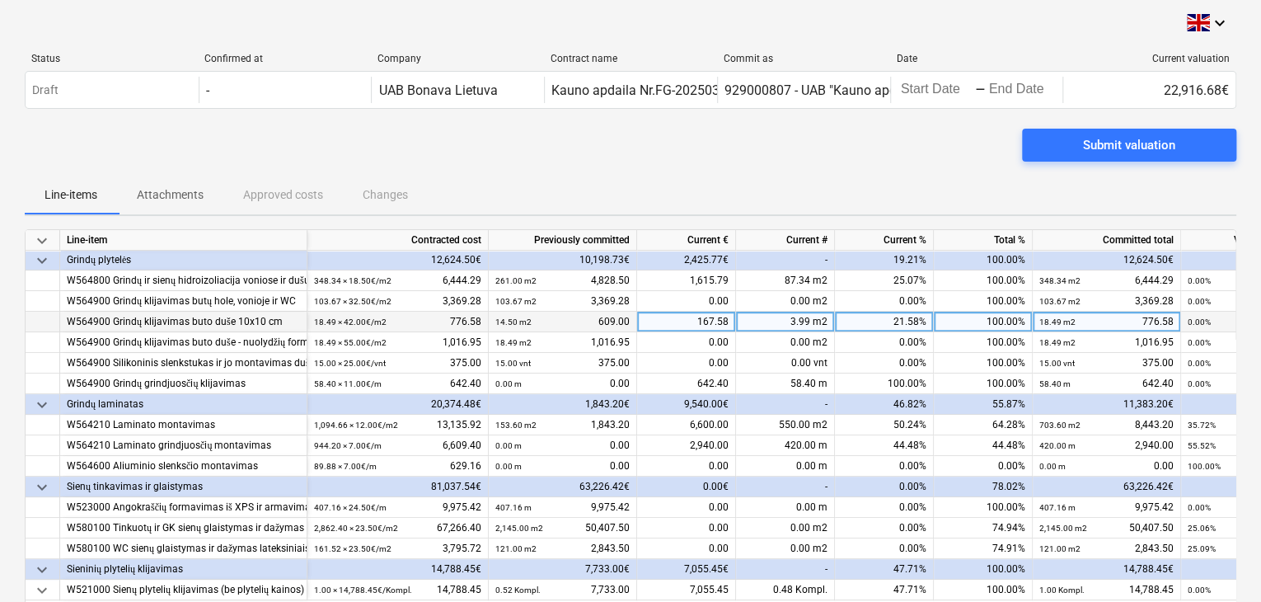
scroll to position [330, 0]
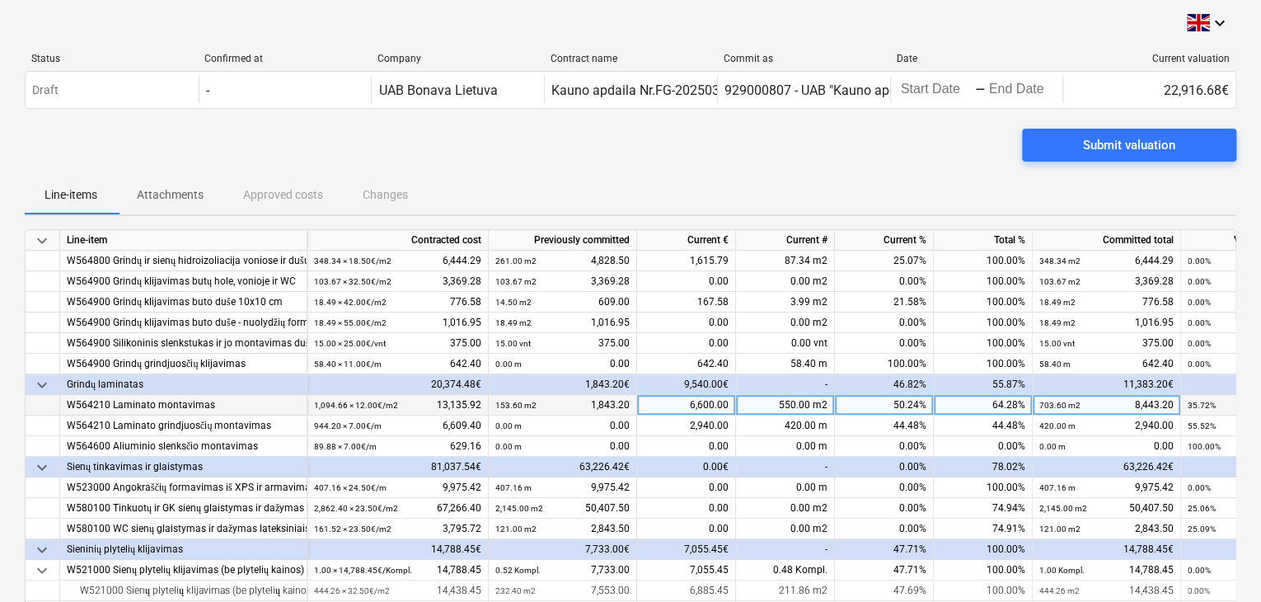
click at [779, 400] on div "550.00 m2" at bounding box center [785, 405] width 99 height 21
click at [818, 407] on input "550" at bounding box center [785, 405] width 98 height 20
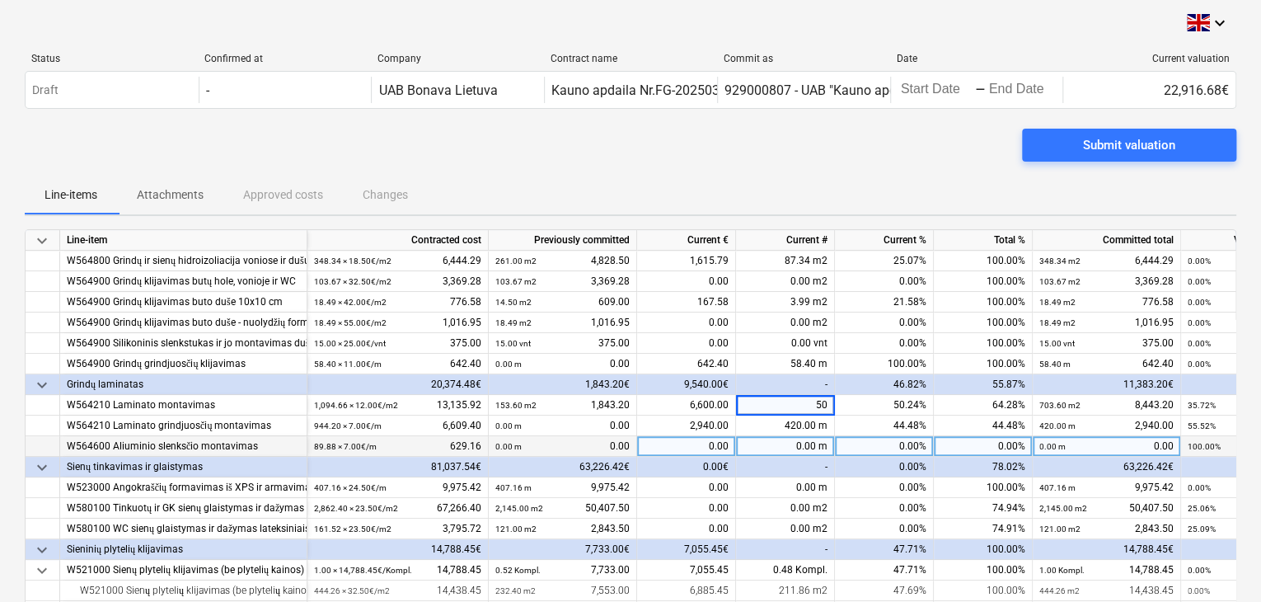
type input "650"
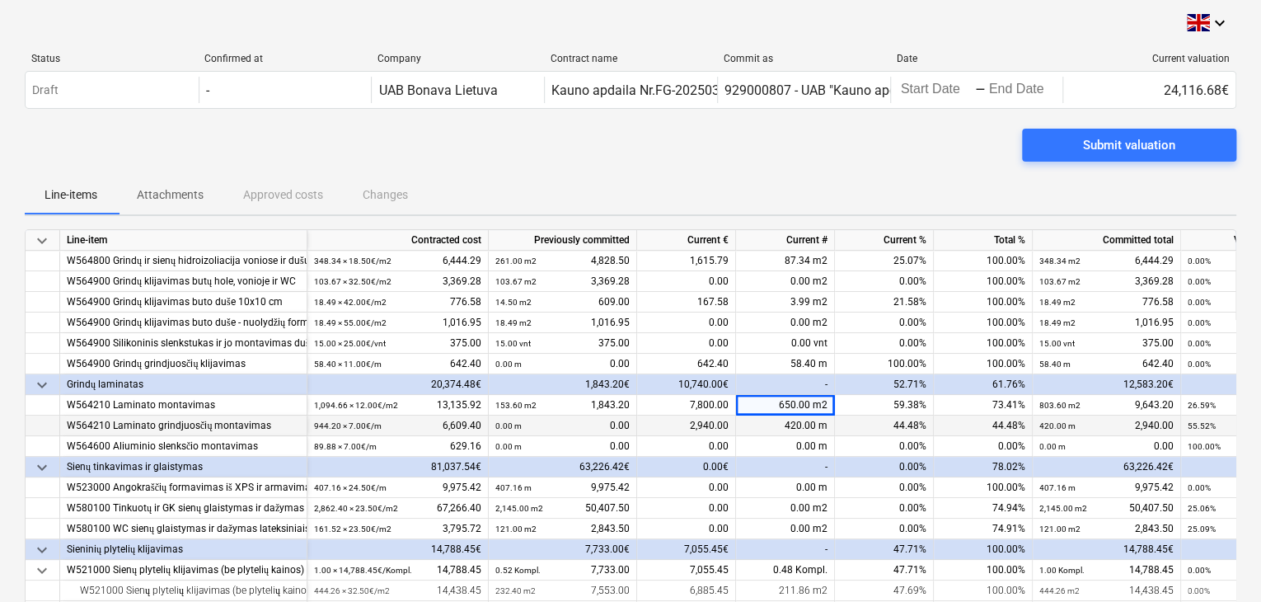
click at [798, 432] on div "420.00 m" at bounding box center [785, 425] width 99 height 21
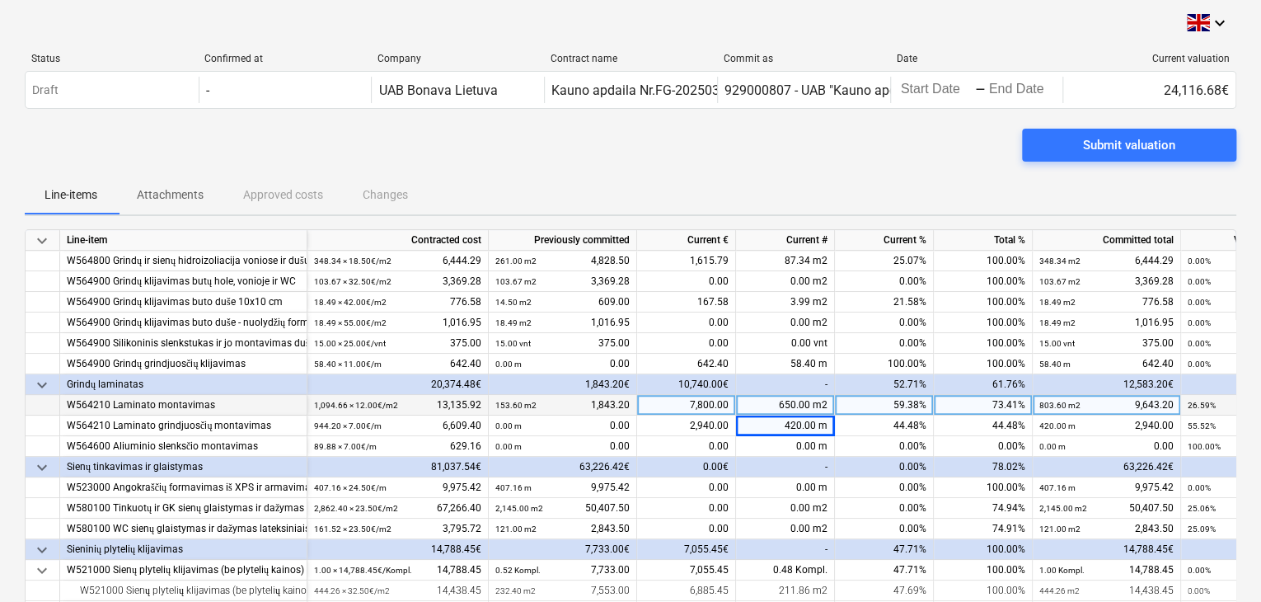
click at [789, 403] on div "650.00 m2" at bounding box center [785, 405] width 99 height 21
type input "709"
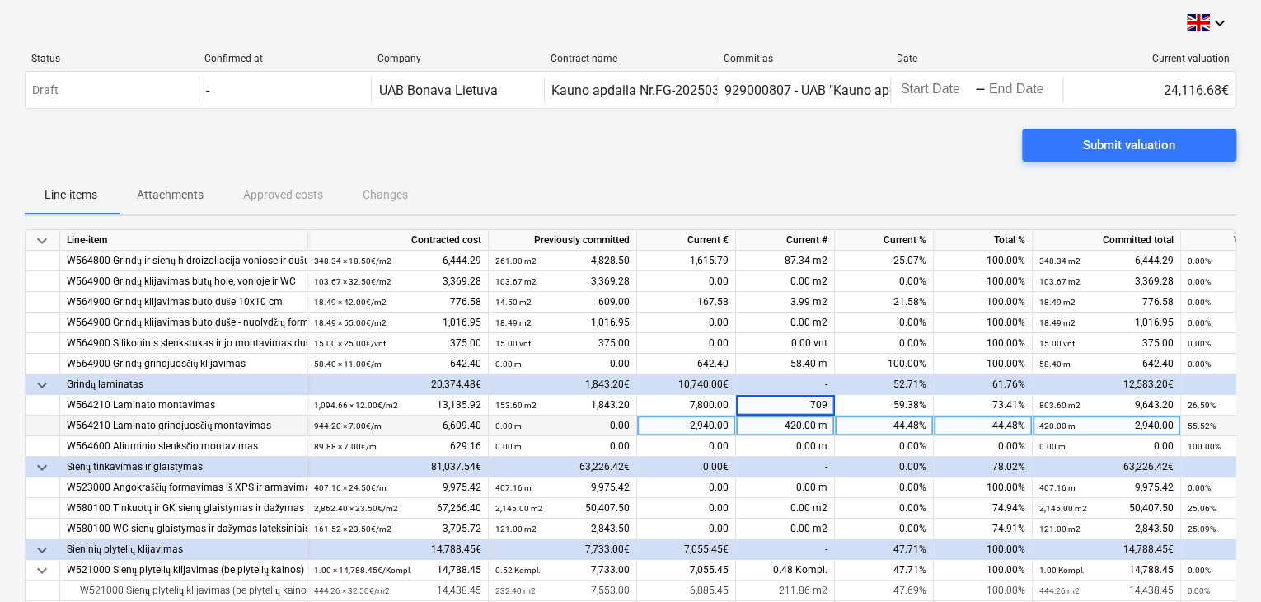
click at [804, 423] on div "420.00 m" at bounding box center [785, 425] width 99 height 21
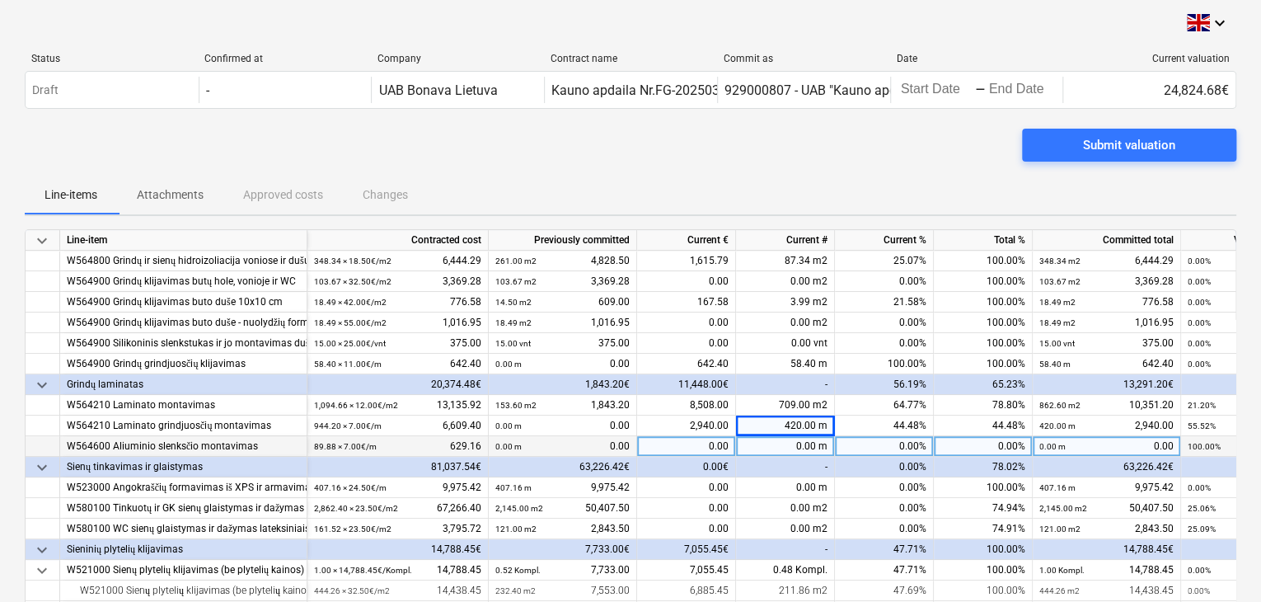
click at [781, 443] on div "0.00 m" at bounding box center [785, 446] width 99 height 21
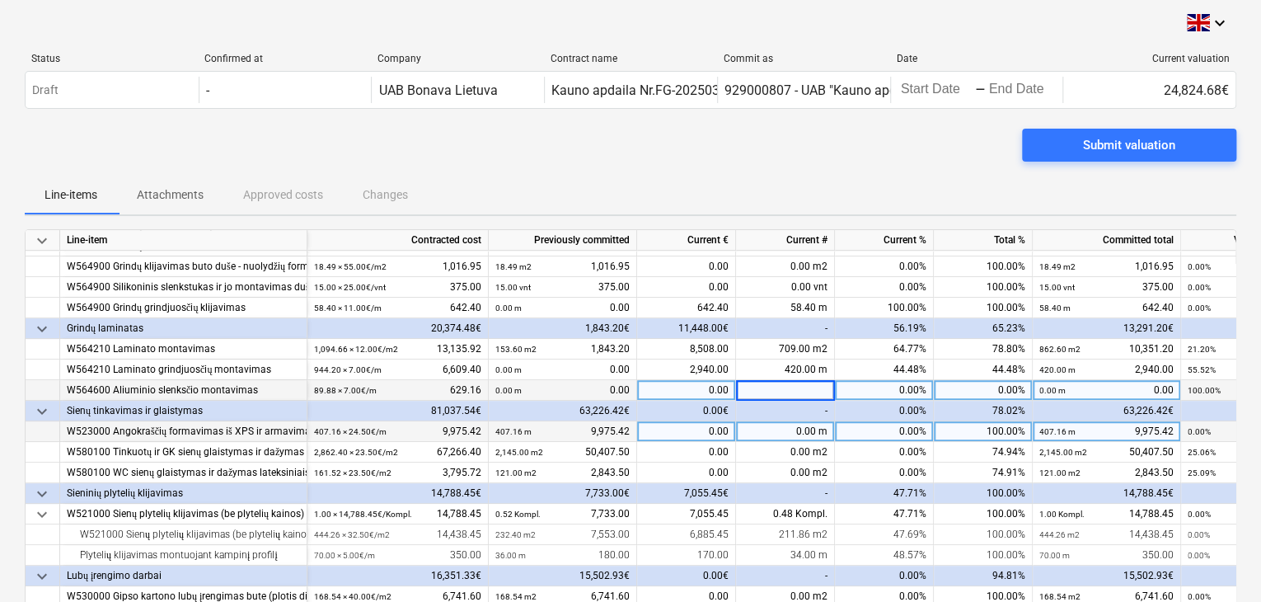
scroll to position [412, 0]
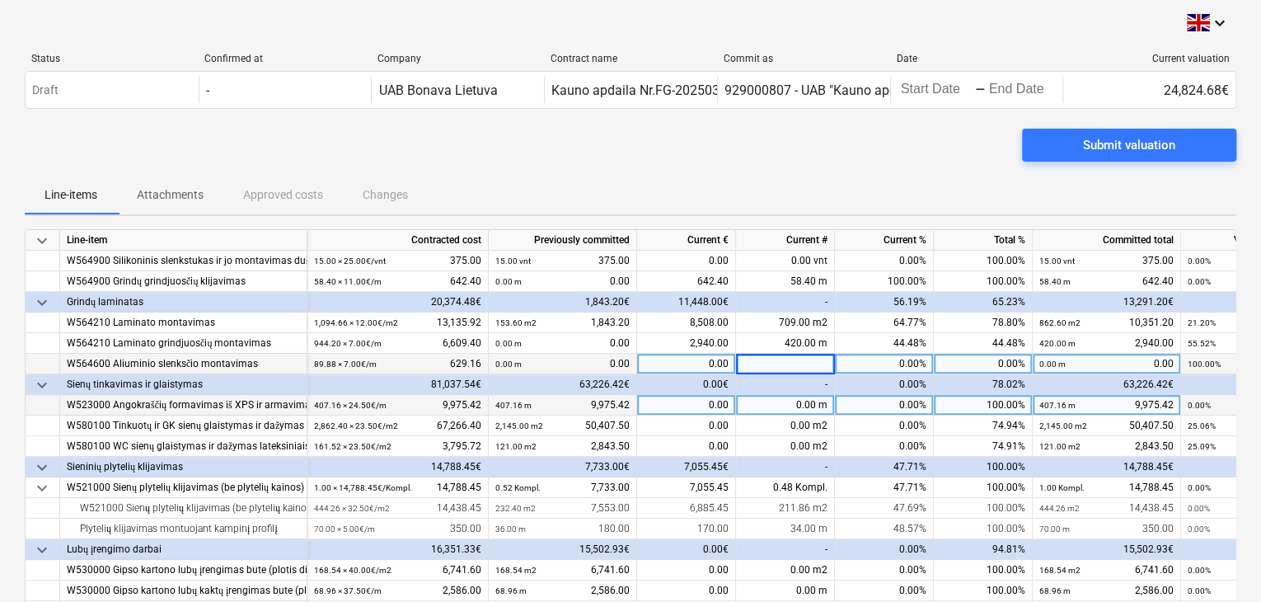
click at [781, 407] on div "0.00 m" at bounding box center [785, 405] width 99 height 21
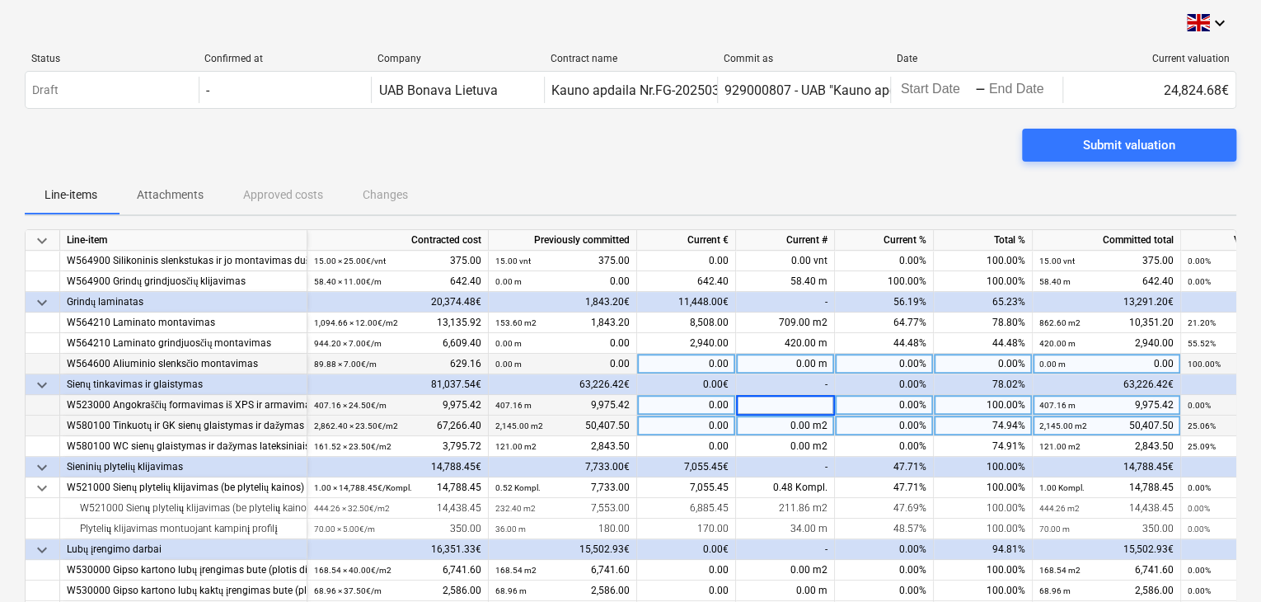
click at [758, 430] on div "0.00 m2" at bounding box center [785, 425] width 99 height 21
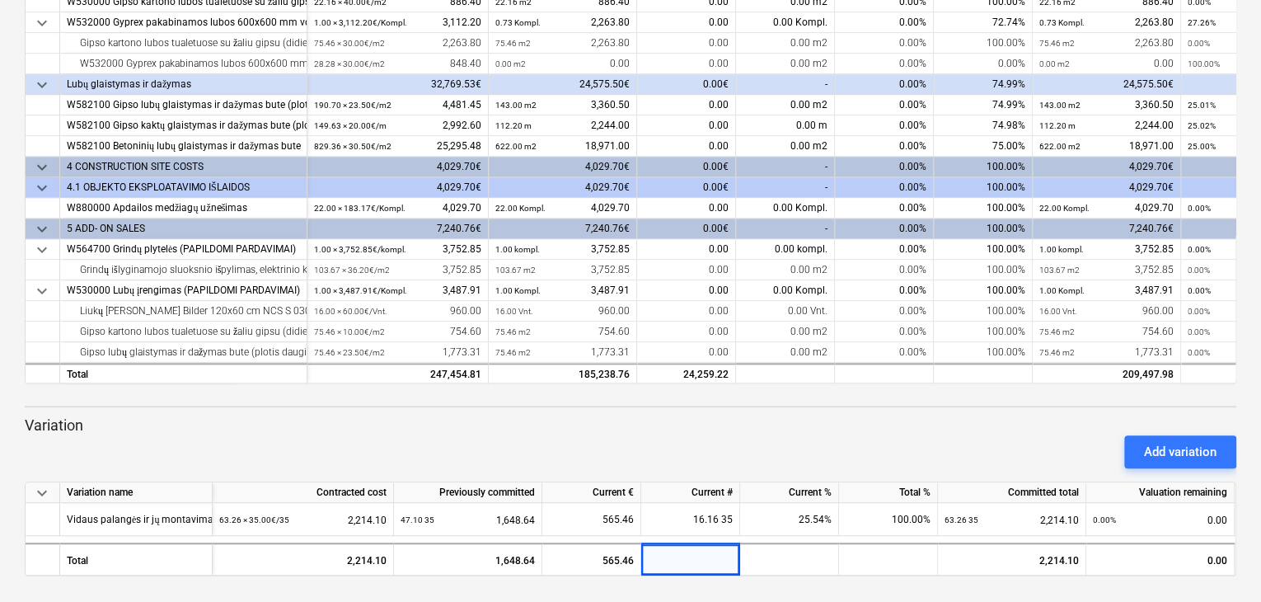
scroll to position [267, 0]
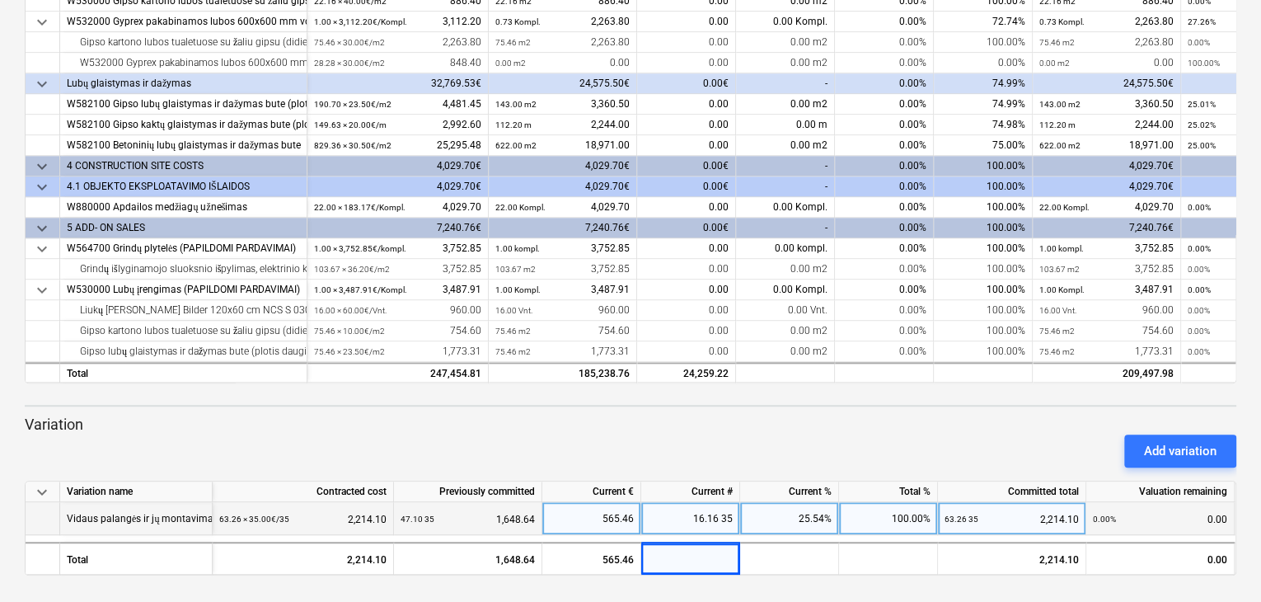
click at [729, 513] on div "16.16 35" at bounding box center [690, 518] width 99 height 33
click at [732, 518] on input "16.156" at bounding box center [690, 518] width 98 height 32
type input "16.16"
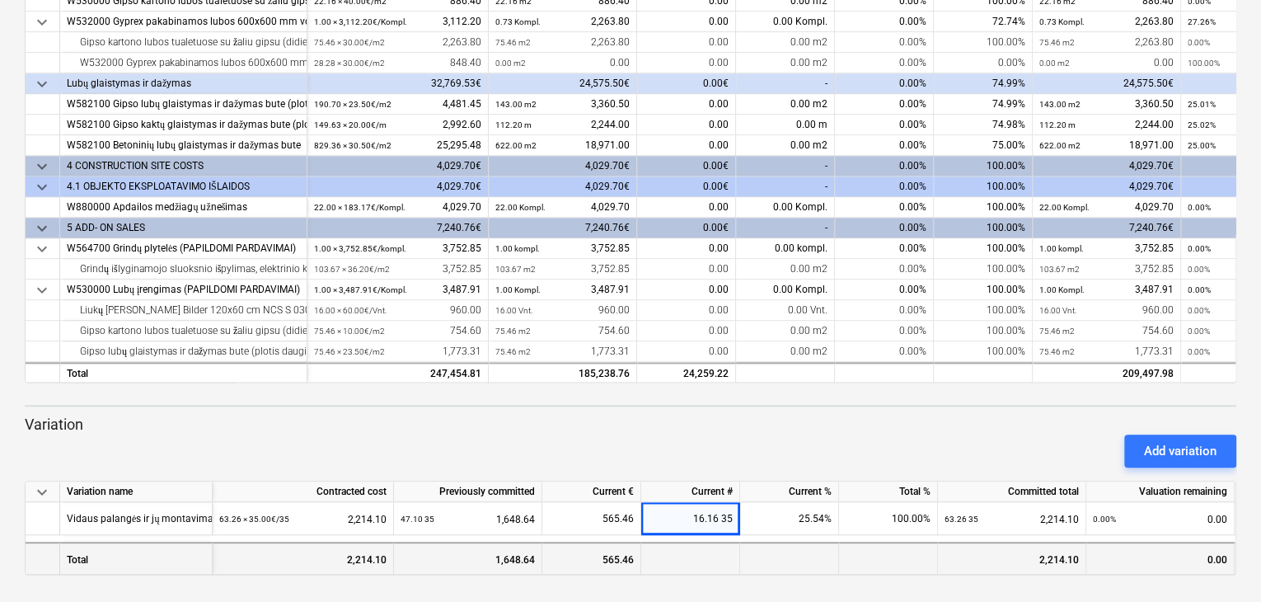
click at [824, 560] on div at bounding box center [789, 558] width 99 height 33
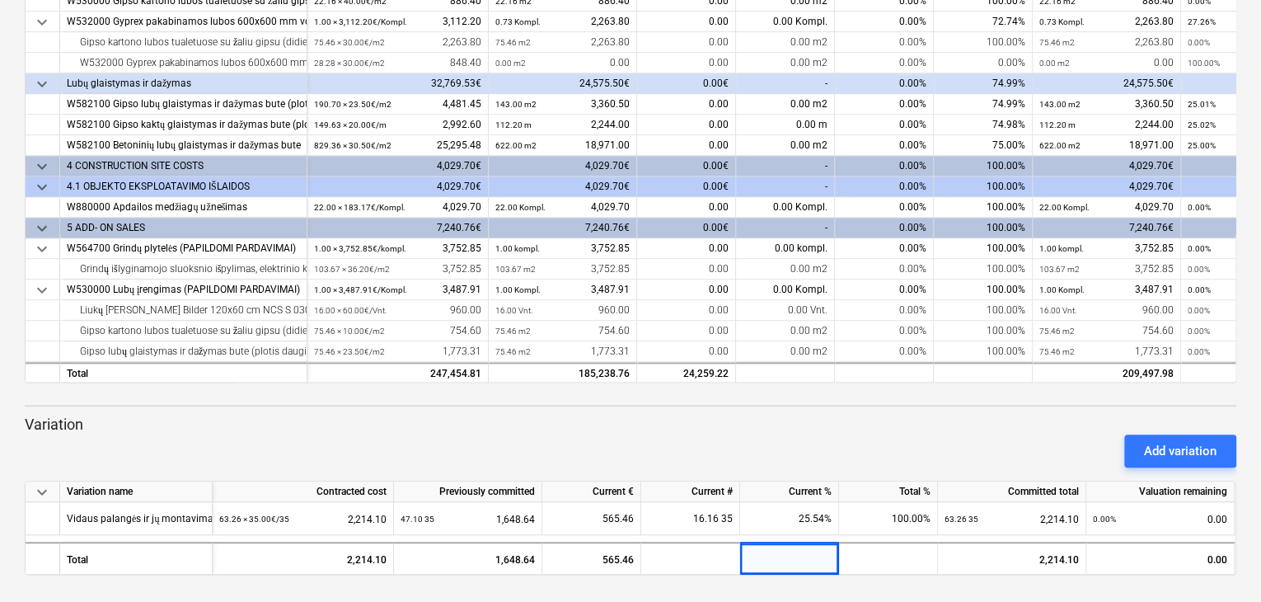
click at [701, 439] on div "Add variation" at bounding box center [630, 451] width 1225 height 46
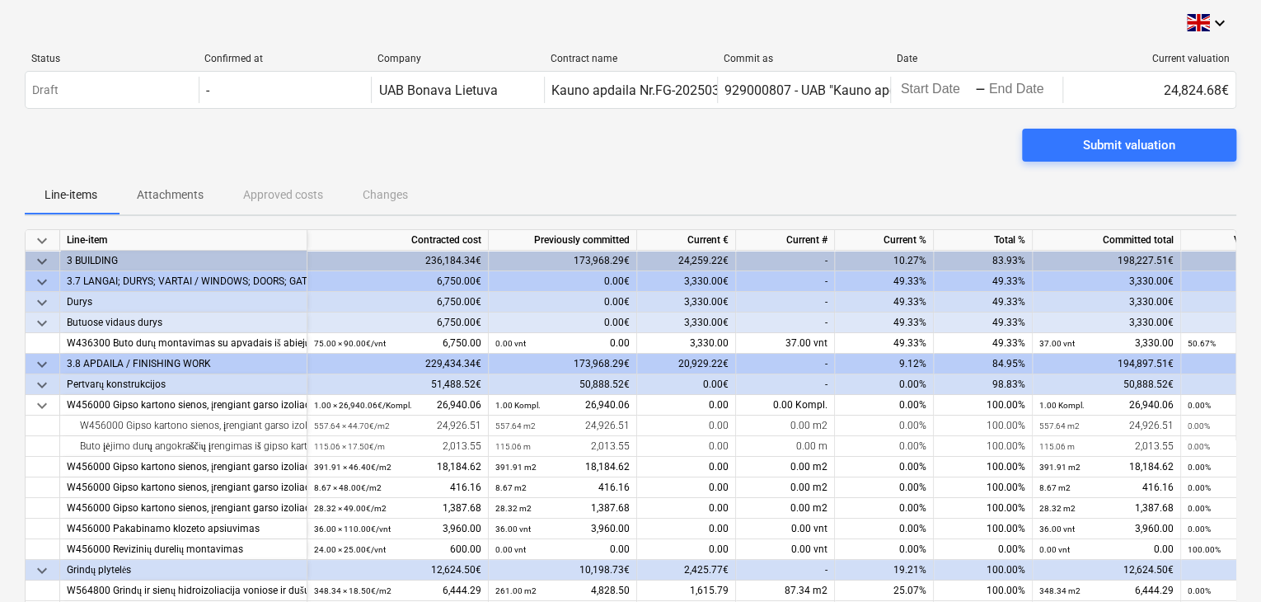
scroll to position [0, 0]
